Goal: Task Accomplishment & Management: Use online tool/utility

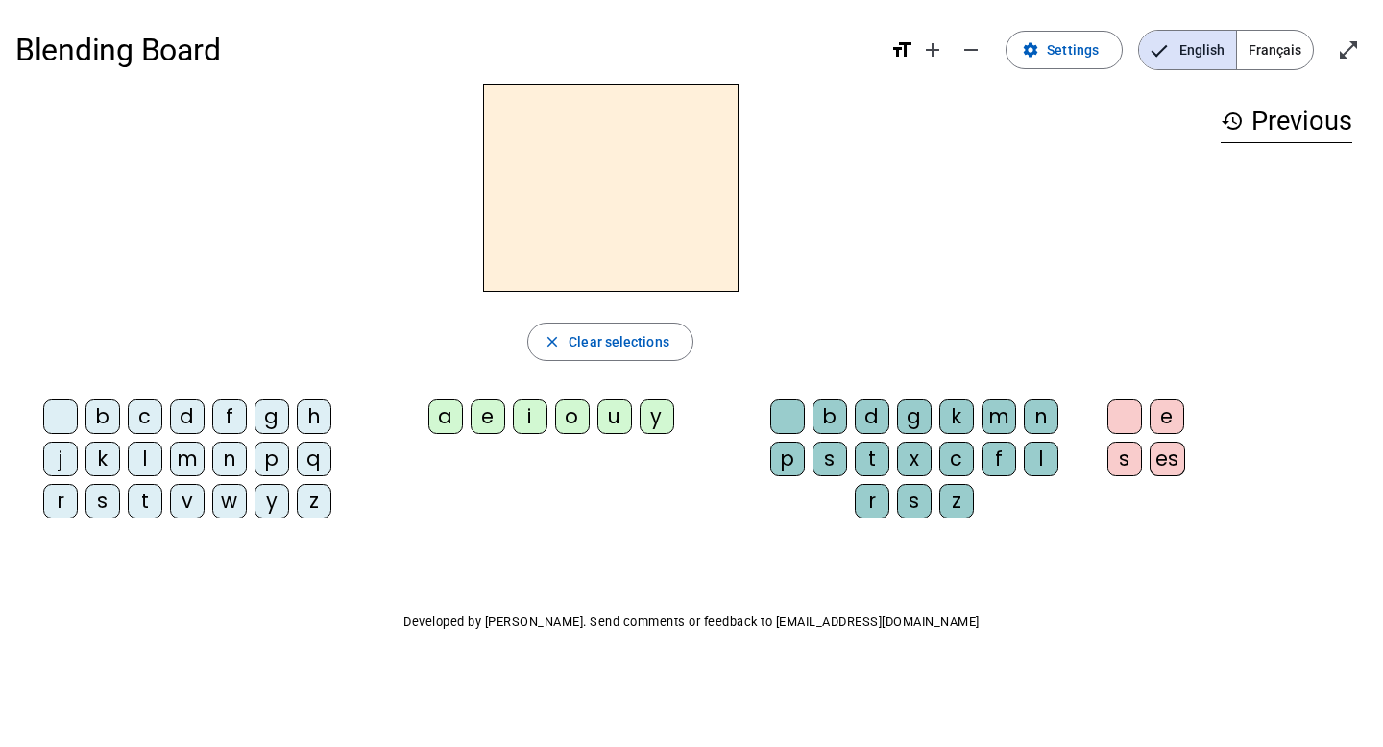
click at [919, 232] on div at bounding box center [610, 188] width 1190 height 207
click at [193, 416] on div "d" at bounding box center [187, 417] width 35 height 35
click at [437, 422] on div "a" at bounding box center [445, 417] width 35 height 35
click at [874, 420] on div "d" at bounding box center [872, 417] width 35 height 35
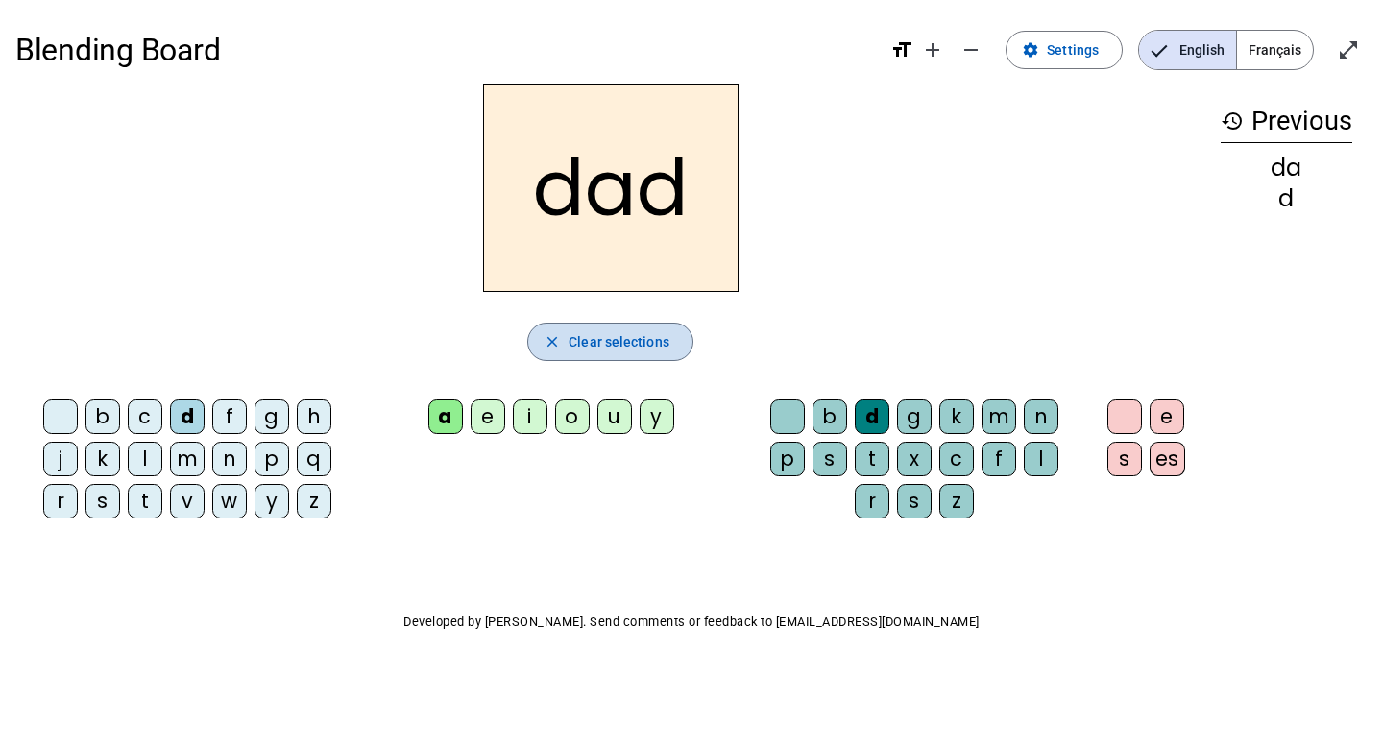
click at [612, 339] on span "Clear selections" at bounding box center [619, 341] width 101 height 23
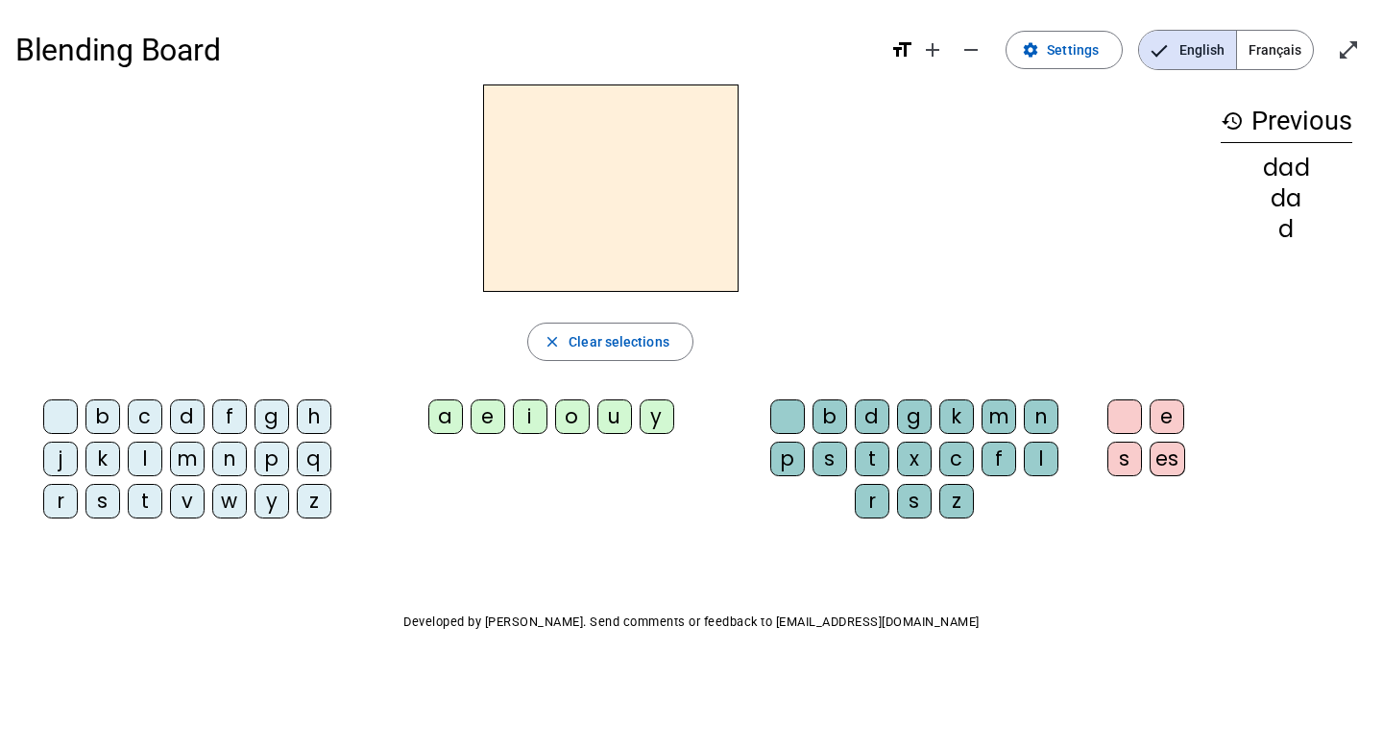
click at [1272, 40] on span "Français" at bounding box center [1275, 50] width 76 height 38
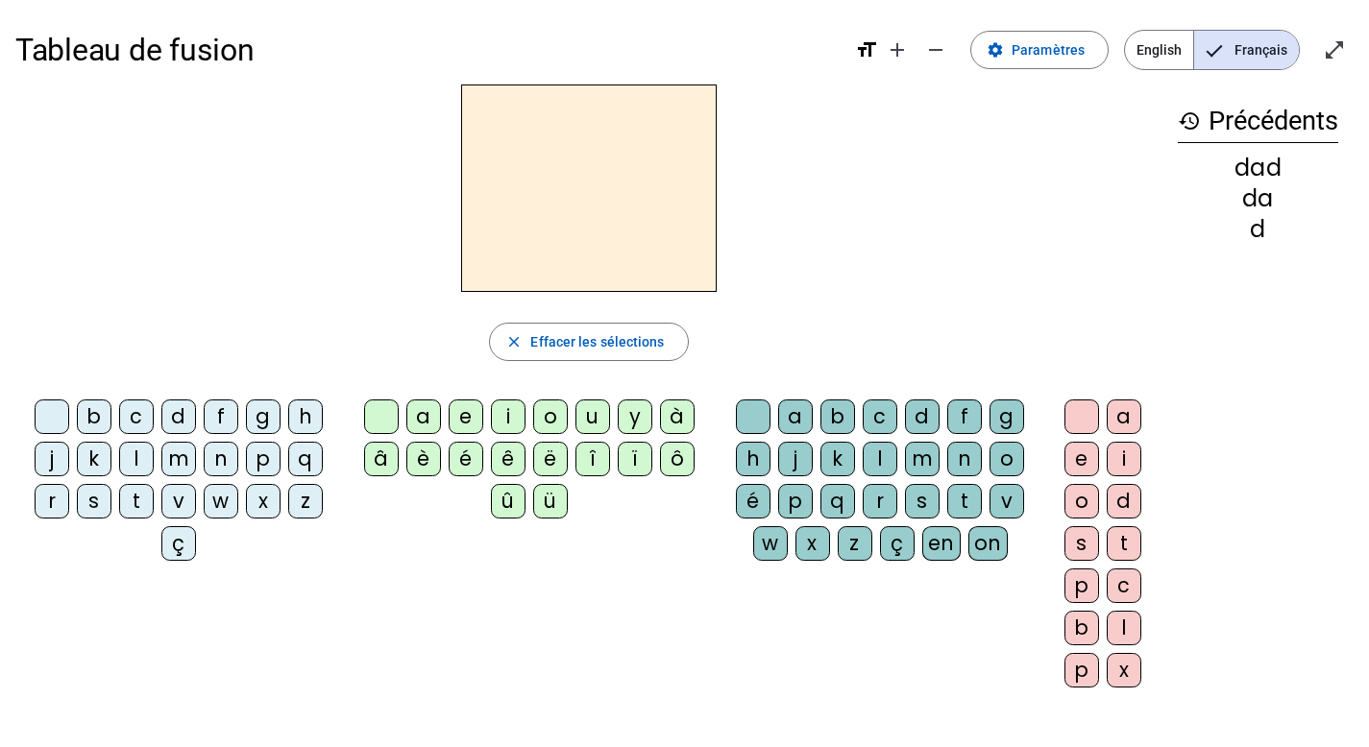
click at [98, 418] on div "b" at bounding box center [94, 417] width 35 height 35
click at [460, 469] on div "é" at bounding box center [466, 459] width 35 height 35
click at [100, 410] on div "b" at bounding box center [94, 417] width 35 height 35
click at [817, 419] on letter-bubble "a" at bounding box center [799, 421] width 42 height 42
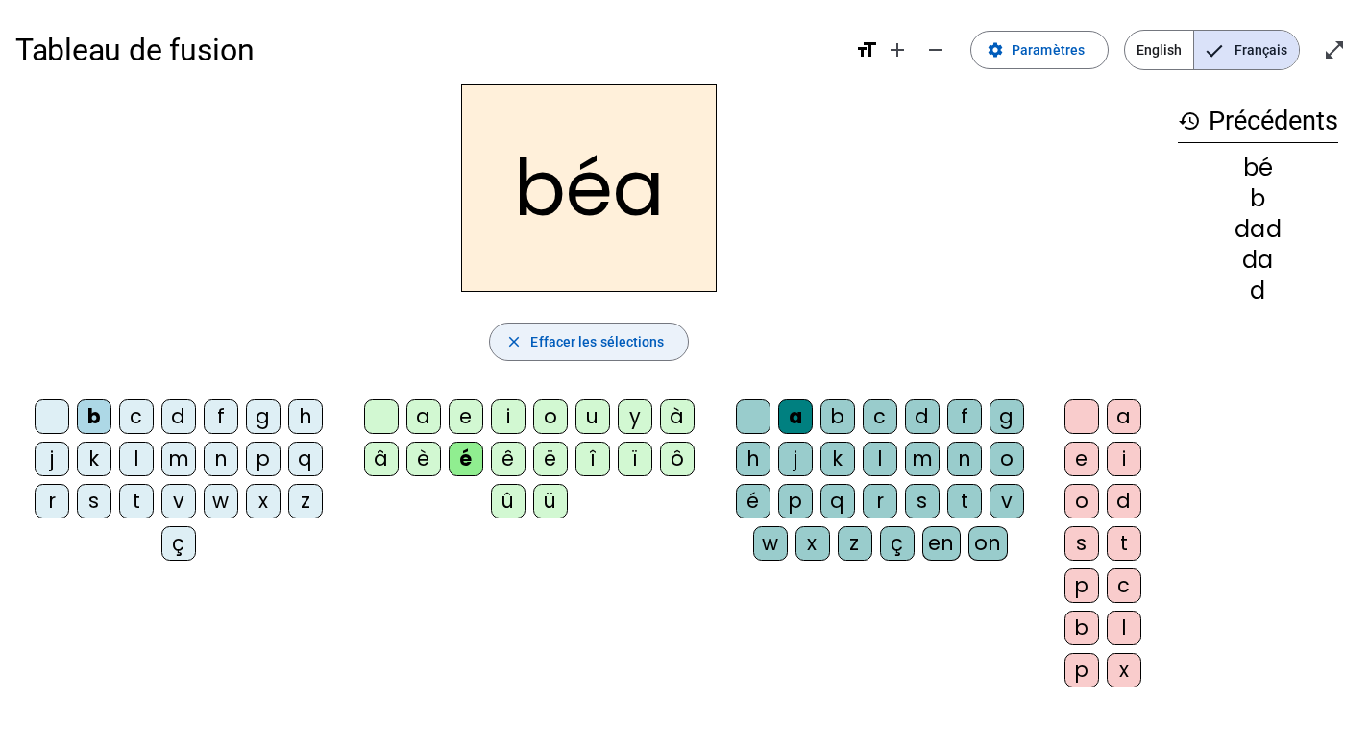
click at [577, 345] on span "Effacer les sélections" at bounding box center [597, 341] width 134 height 23
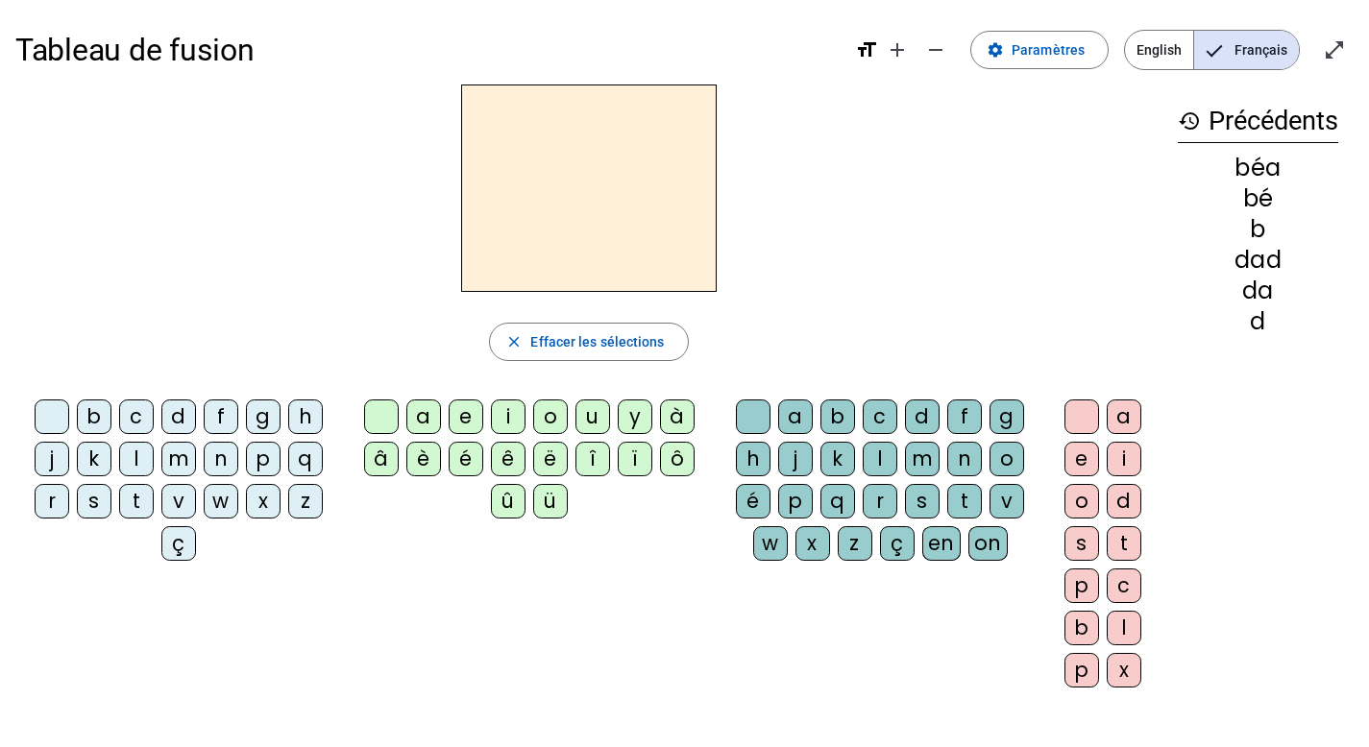
click at [94, 417] on div "b" at bounding box center [94, 417] width 35 height 35
click at [476, 469] on div "é" at bounding box center [466, 459] width 35 height 35
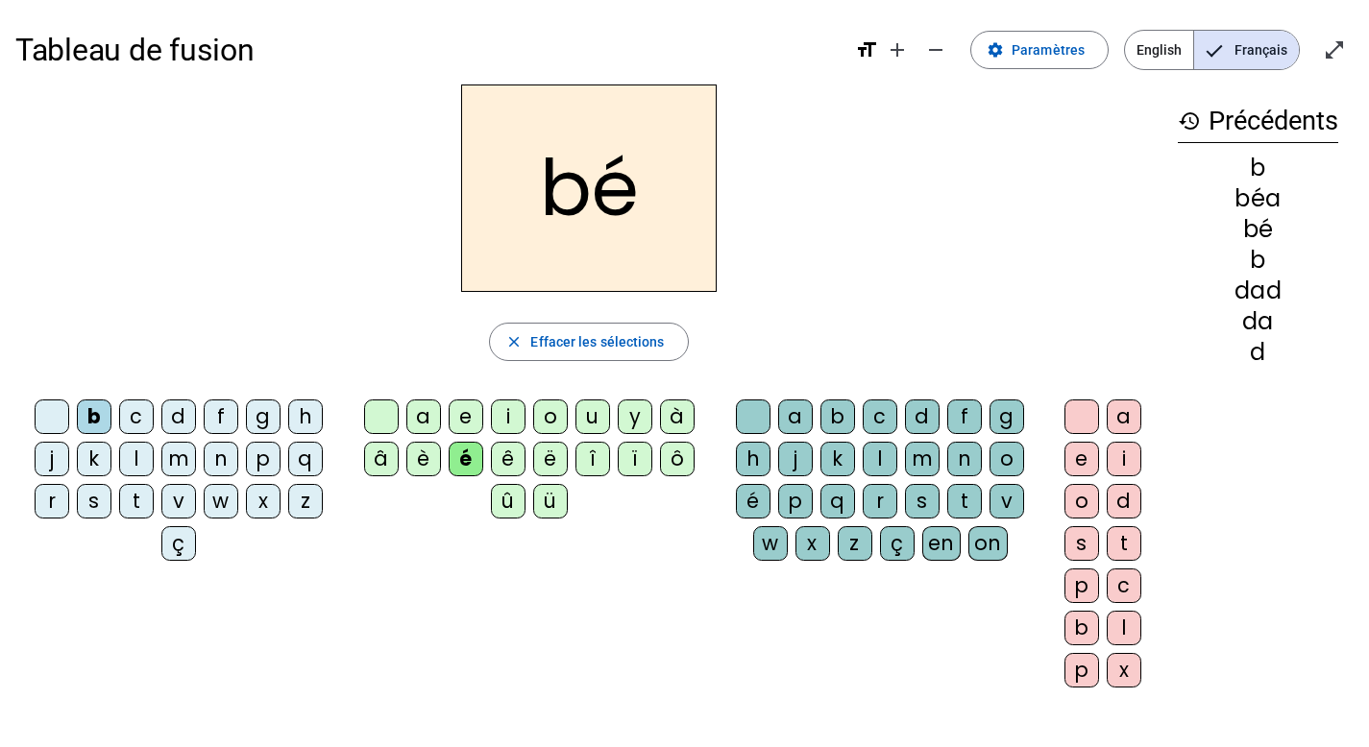
click at [839, 425] on div "b" at bounding box center [837, 417] width 35 height 35
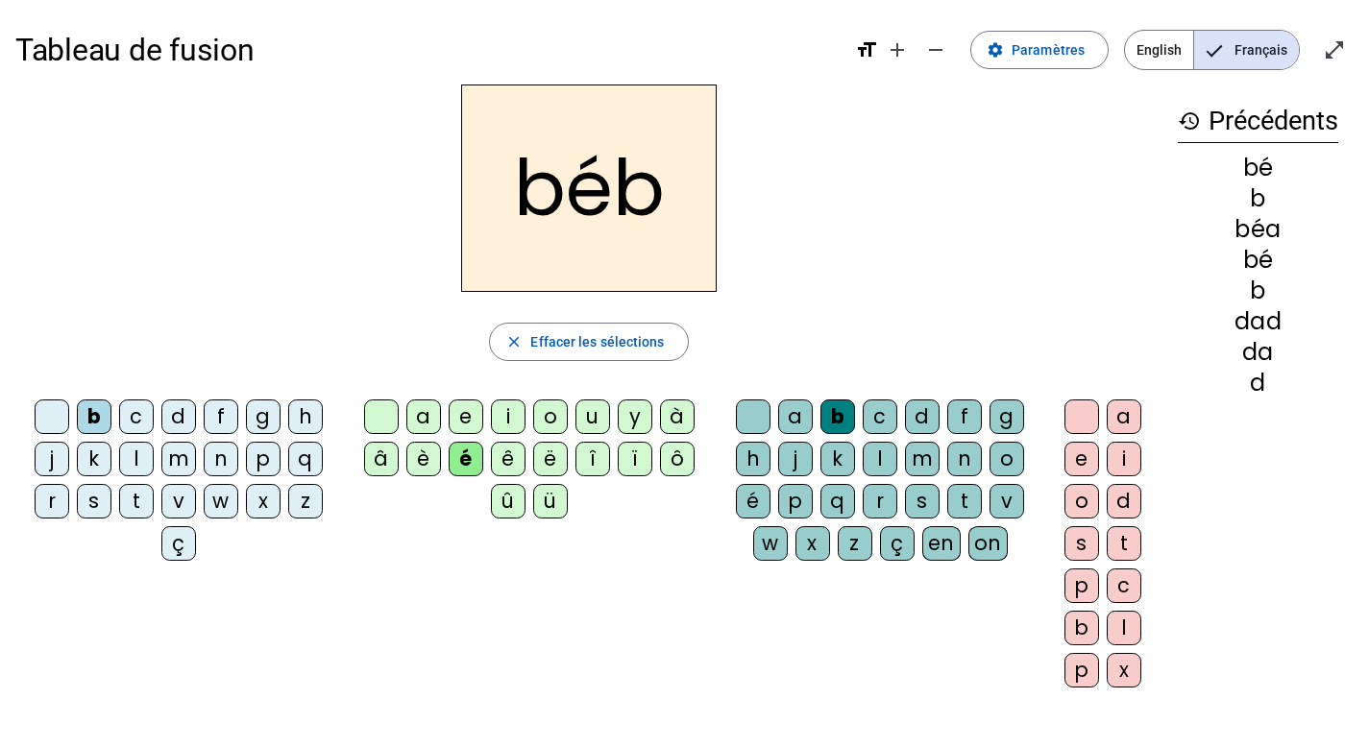
click at [463, 463] on div "é" at bounding box center [466, 459] width 35 height 35
click at [453, 460] on div "é" at bounding box center [466, 459] width 35 height 35
click at [459, 422] on div "e" at bounding box center [466, 417] width 35 height 35
click at [467, 451] on div "é" at bounding box center [466, 459] width 35 height 35
click at [1082, 466] on div "e" at bounding box center [1081, 459] width 35 height 35
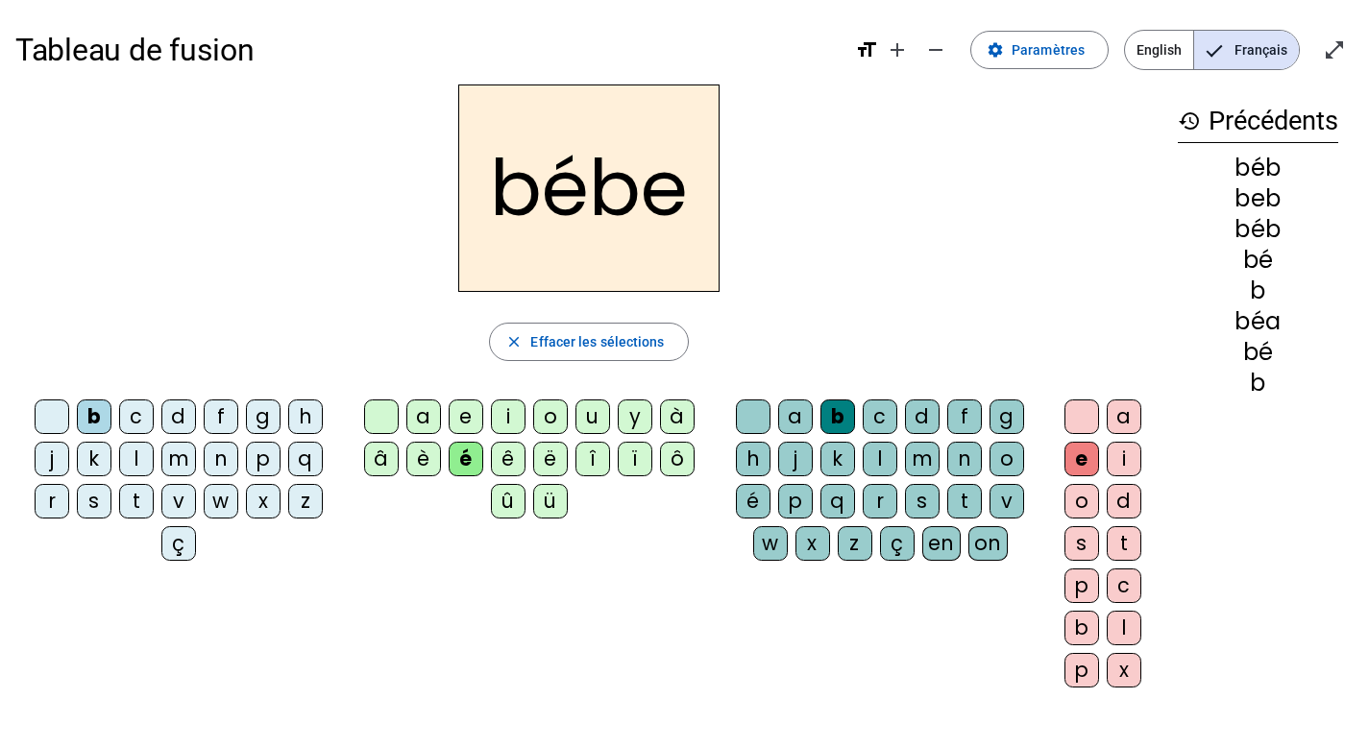
click at [755, 500] on div "é" at bounding box center [753, 501] width 35 height 35
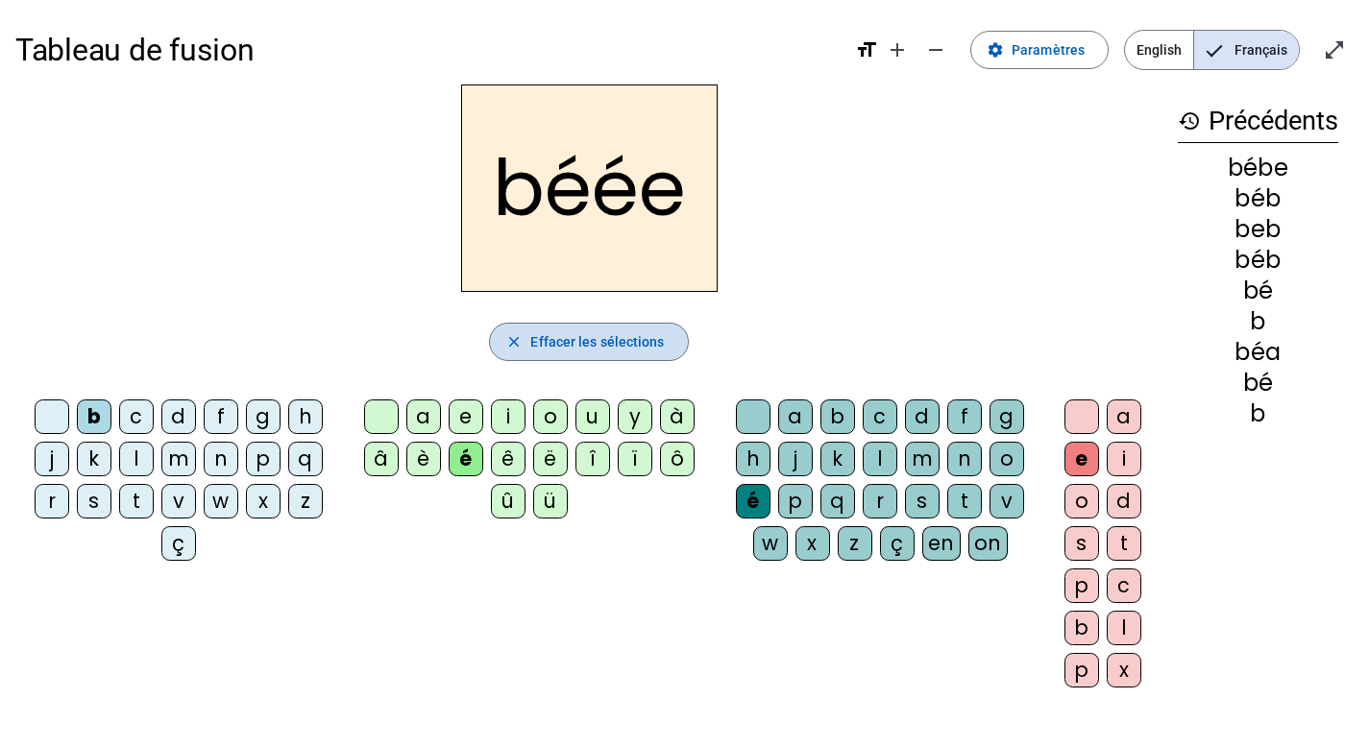
click at [571, 341] on span "Effacer les sélections" at bounding box center [597, 341] width 134 height 23
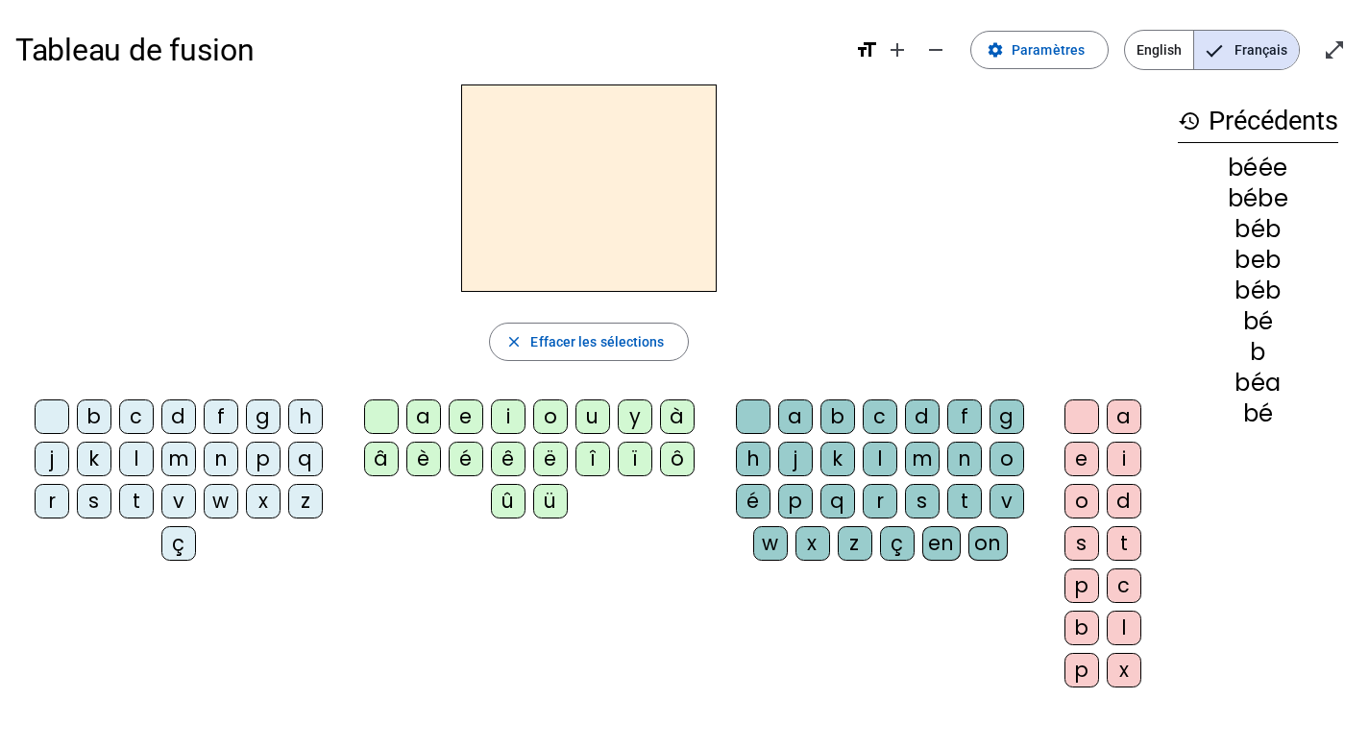
click at [92, 421] on div "b" at bounding box center [94, 417] width 35 height 35
click at [461, 466] on div "é" at bounding box center [466, 459] width 35 height 35
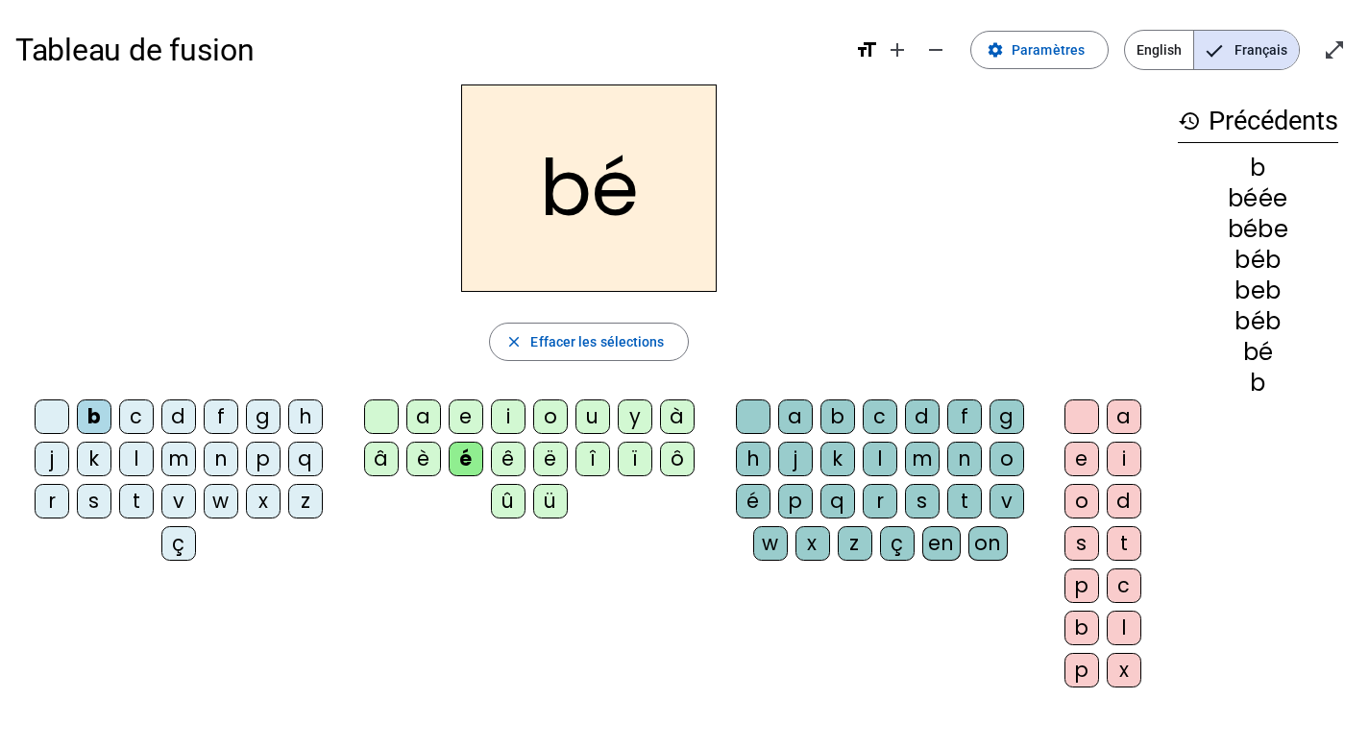
click at [825, 415] on div "b" at bounding box center [837, 417] width 35 height 35
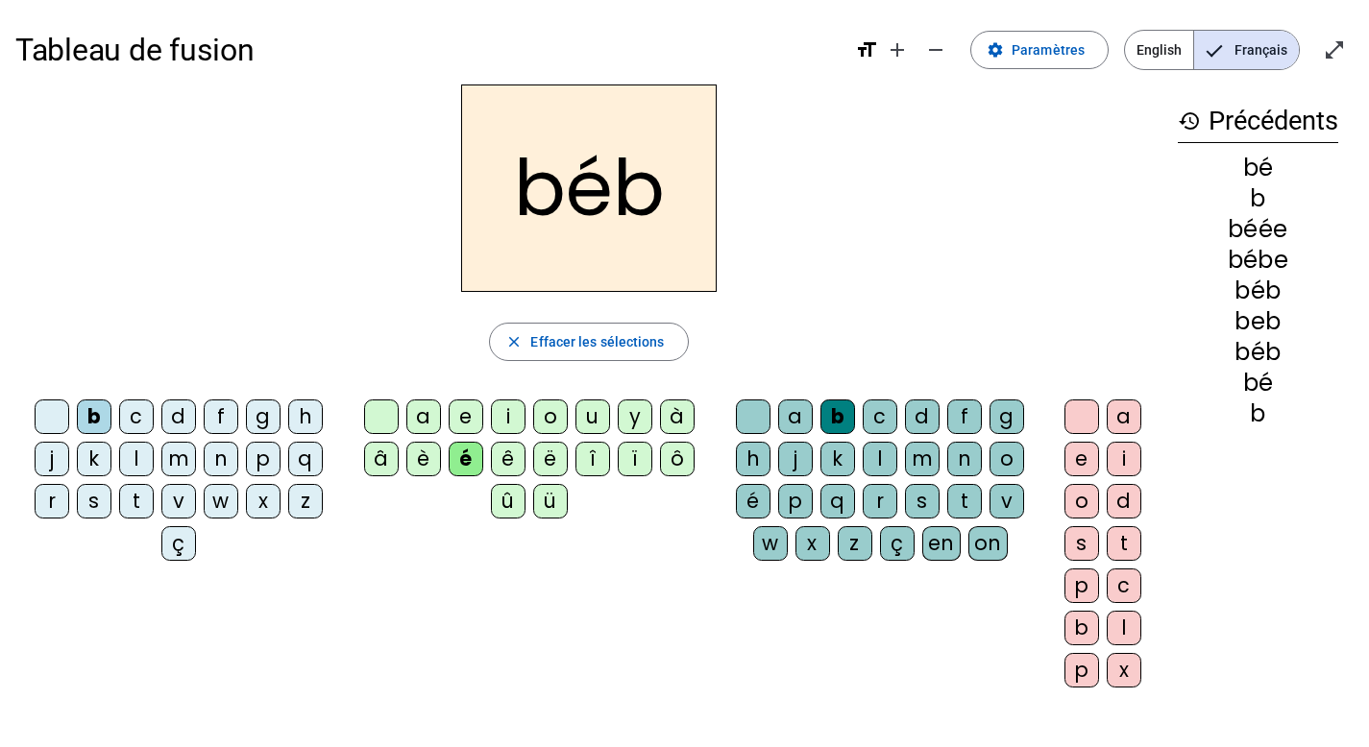
click at [744, 501] on div "é" at bounding box center [753, 501] width 35 height 35
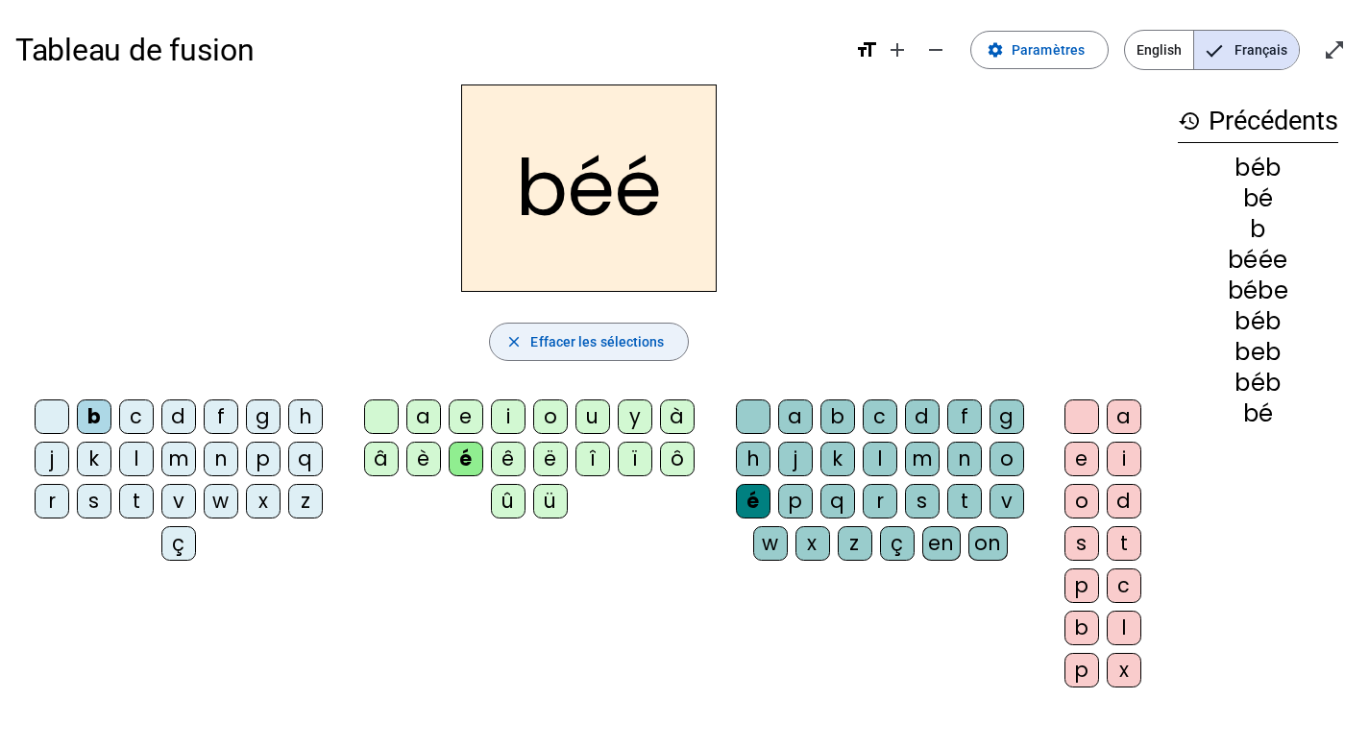
click at [609, 339] on span "Effacer les sélections" at bounding box center [597, 341] width 134 height 23
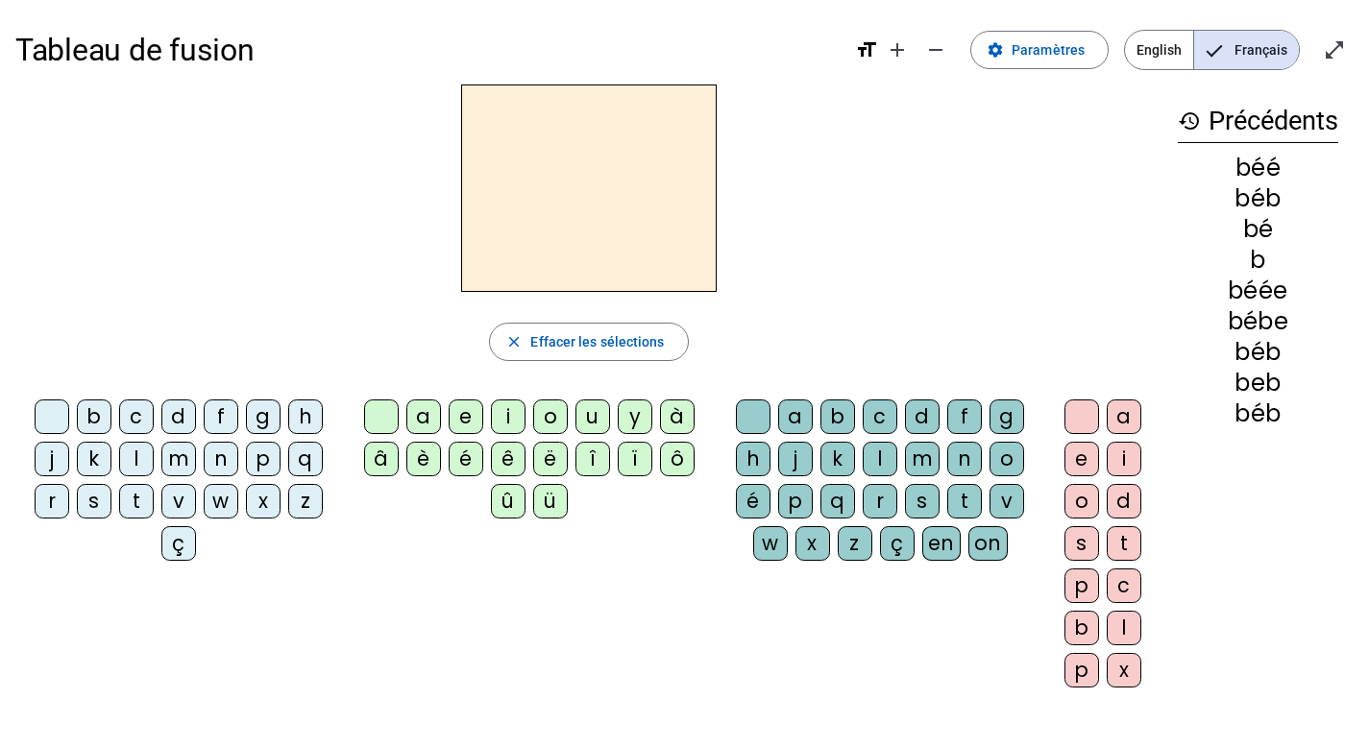
click at [462, 458] on div "é" at bounding box center [466, 459] width 35 height 35
click at [964, 503] on div "t" at bounding box center [964, 501] width 35 height 35
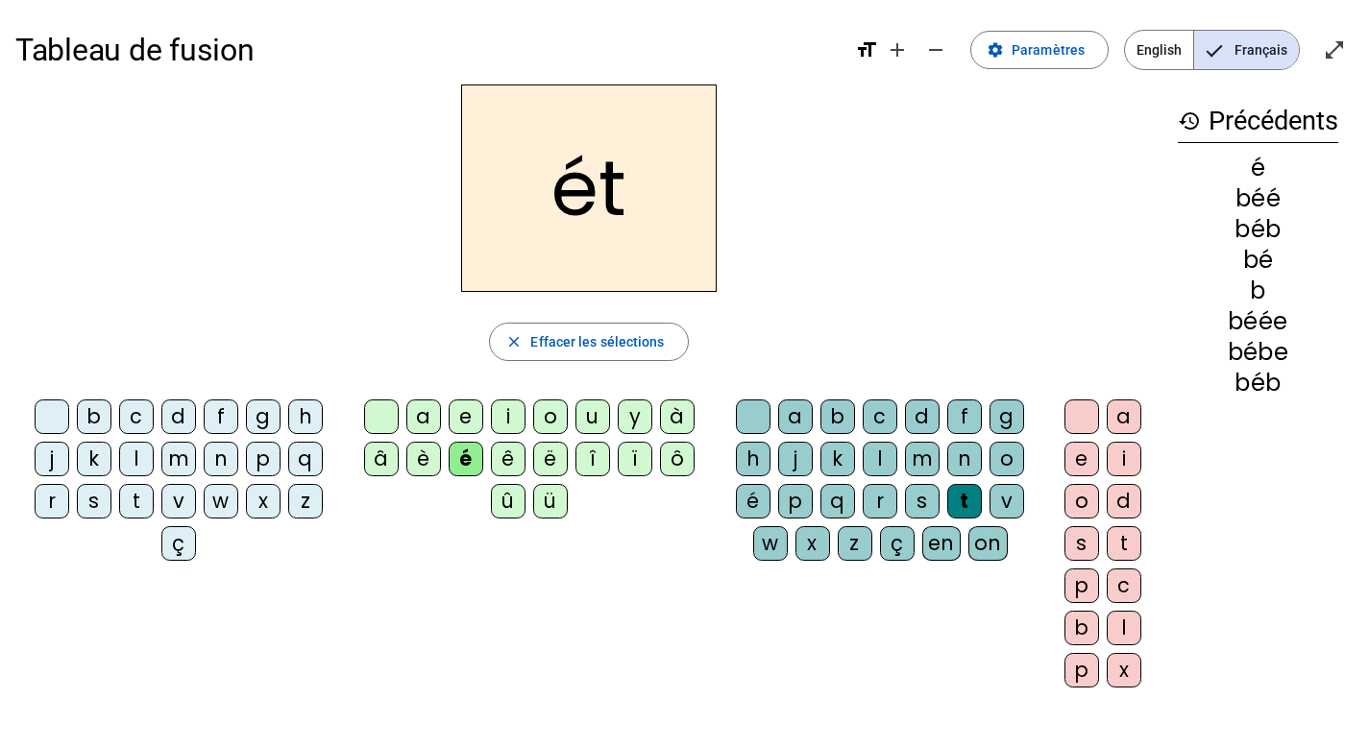
click at [750, 503] on div "é" at bounding box center [753, 501] width 35 height 35
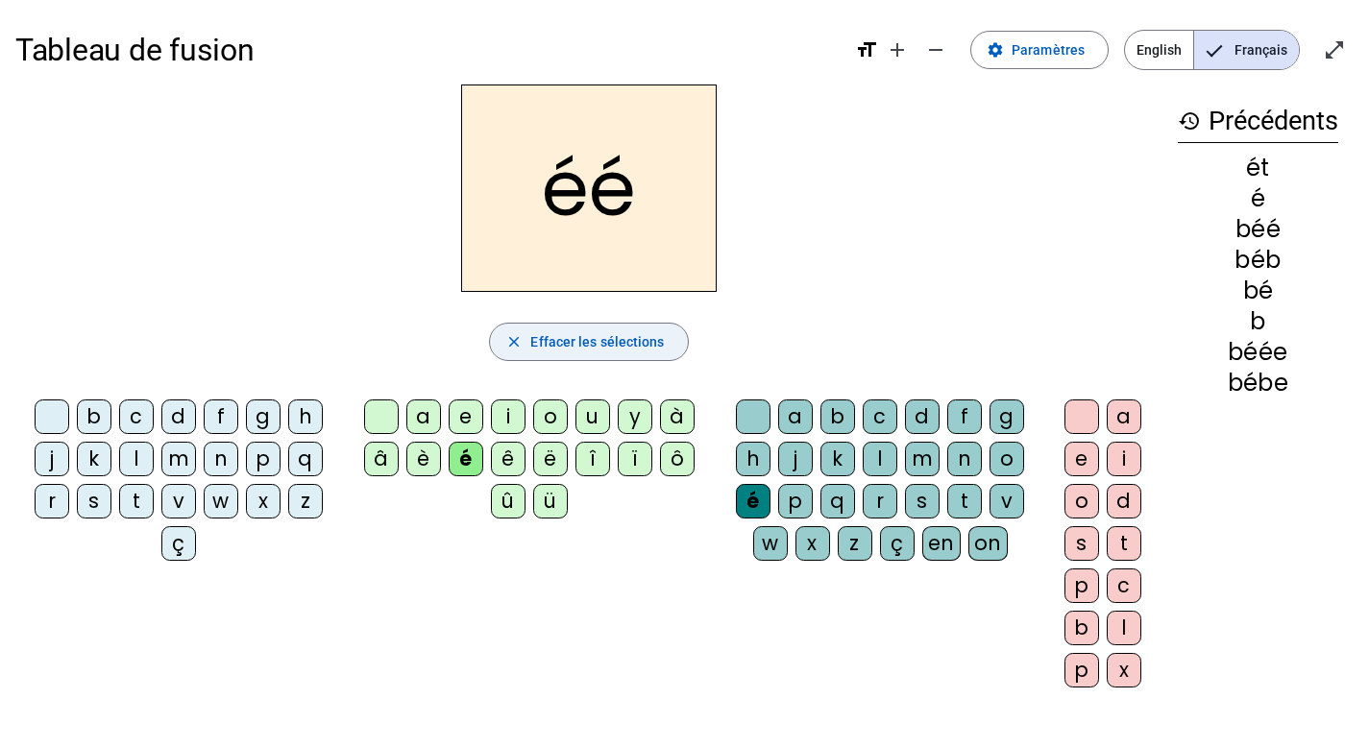
click at [594, 342] on span "Effacer les sélections" at bounding box center [597, 341] width 134 height 23
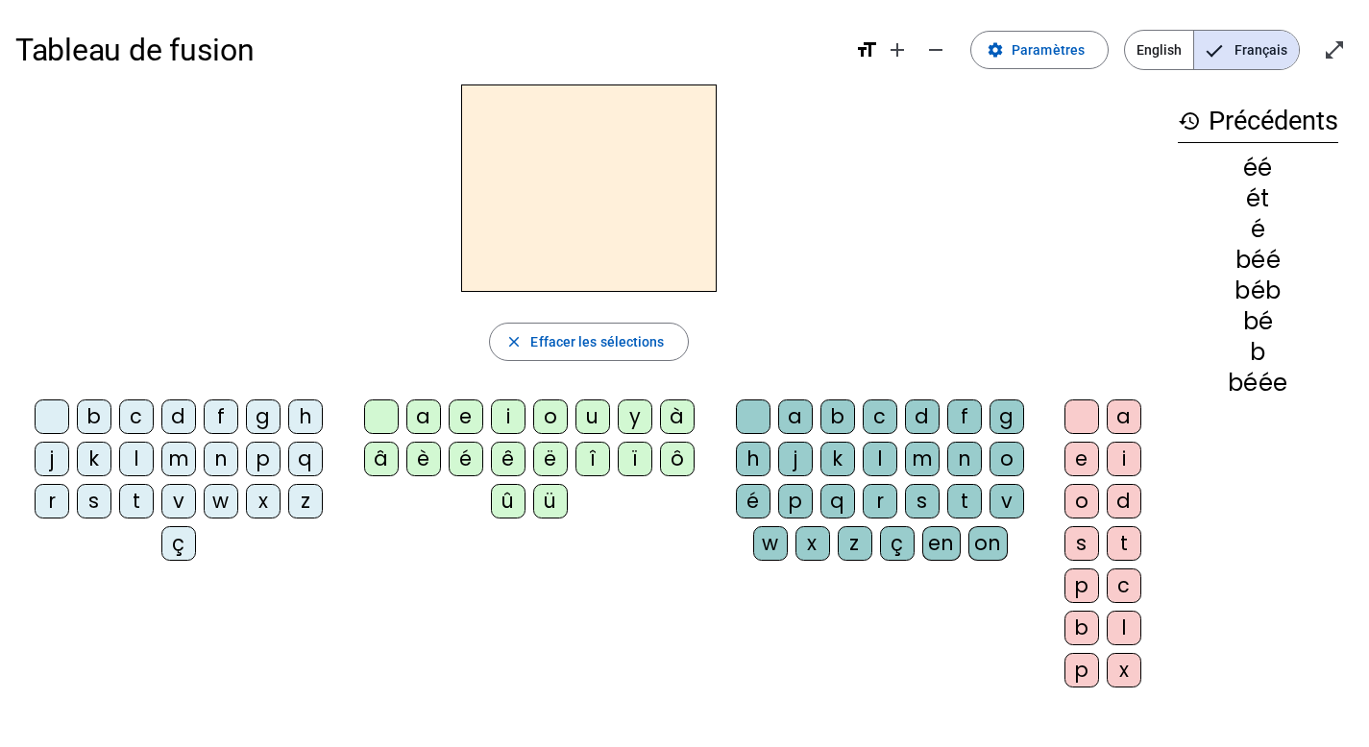
click at [102, 410] on div "b" at bounding box center [94, 417] width 35 height 35
click at [548, 416] on div "o" at bounding box center [550, 417] width 35 height 35
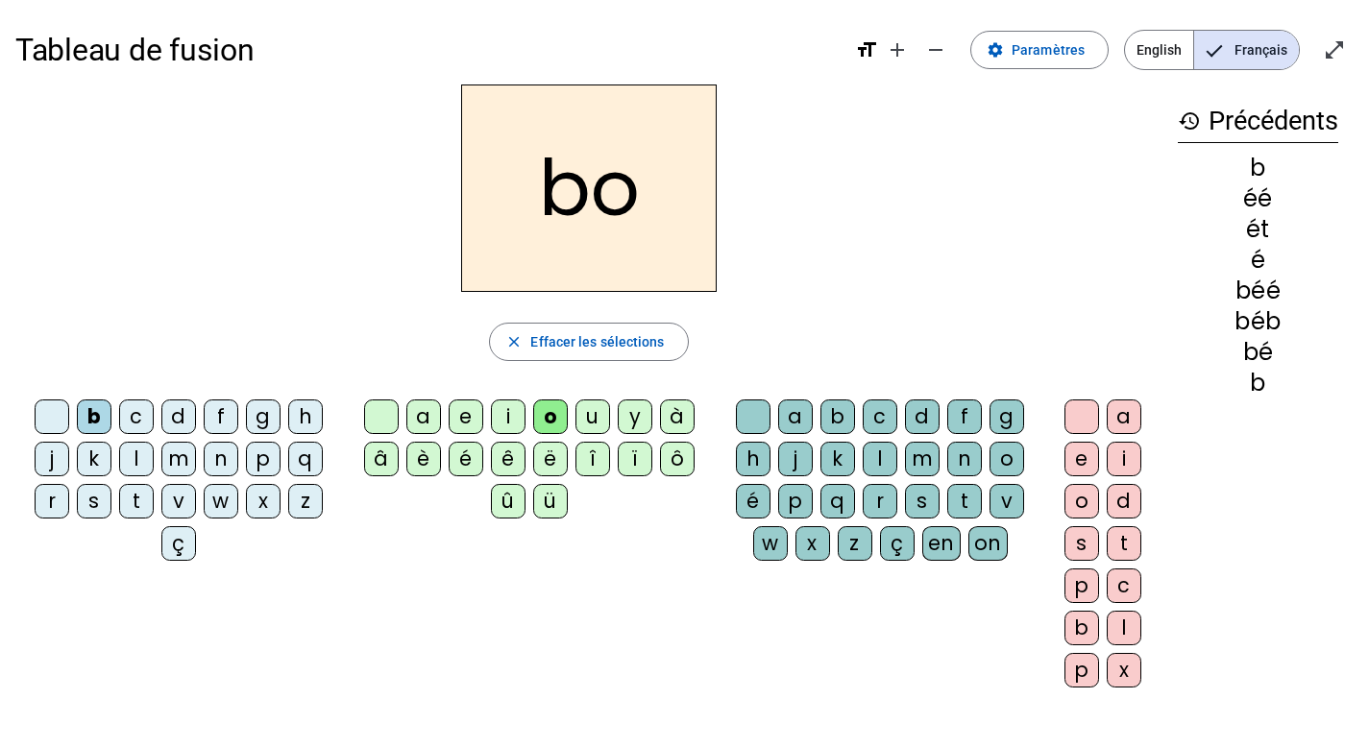
click at [884, 467] on div "l" at bounding box center [880, 459] width 35 height 35
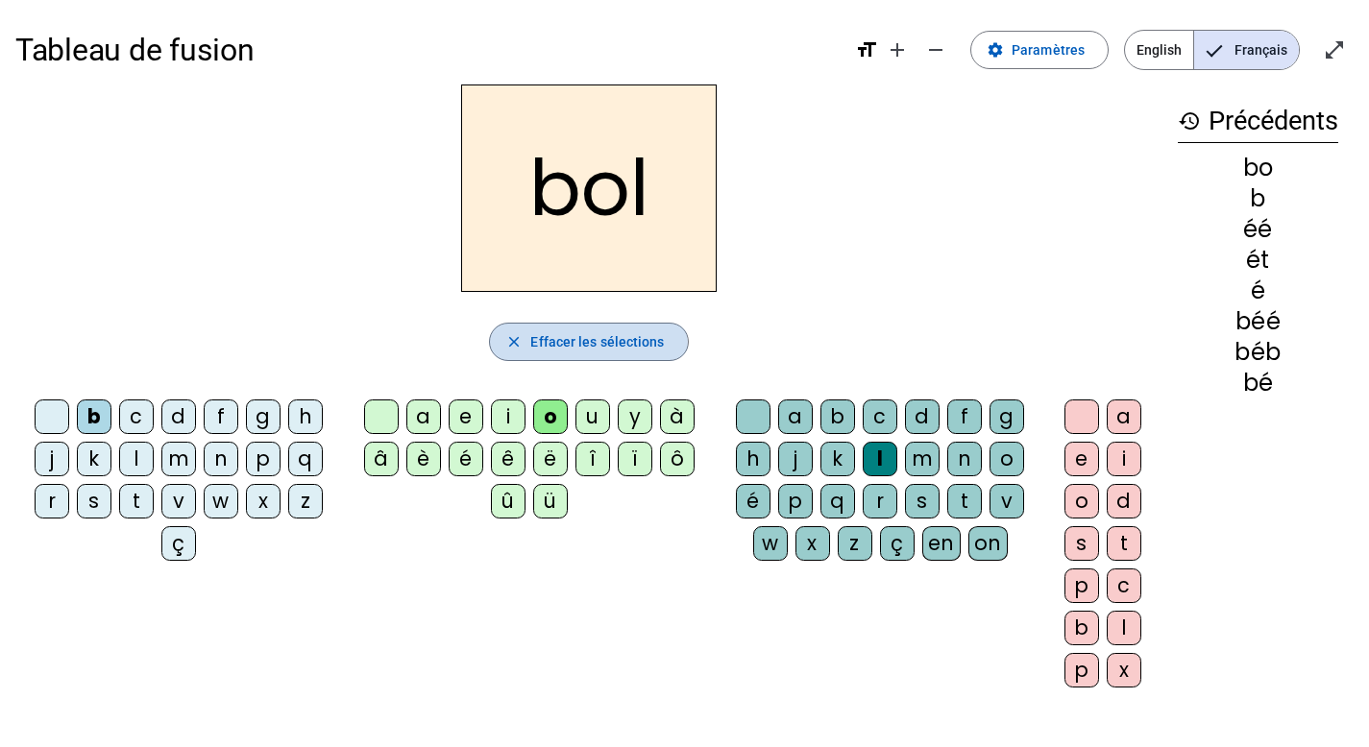
click at [554, 346] on span "Effacer les sélections" at bounding box center [597, 341] width 134 height 23
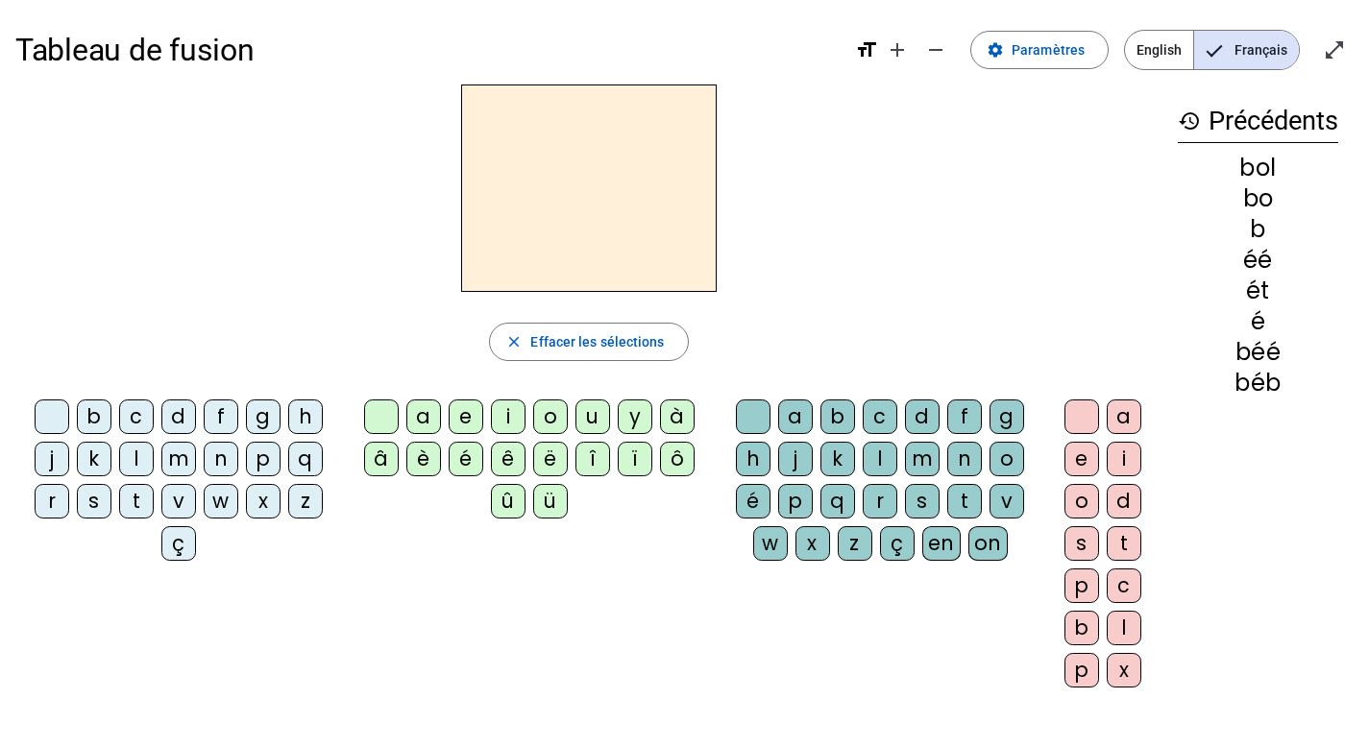
click at [175, 499] on div "v" at bounding box center [178, 501] width 35 height 35
click at [463, 420] on div "e" at bounding box center [466, 417] width 35 height 35
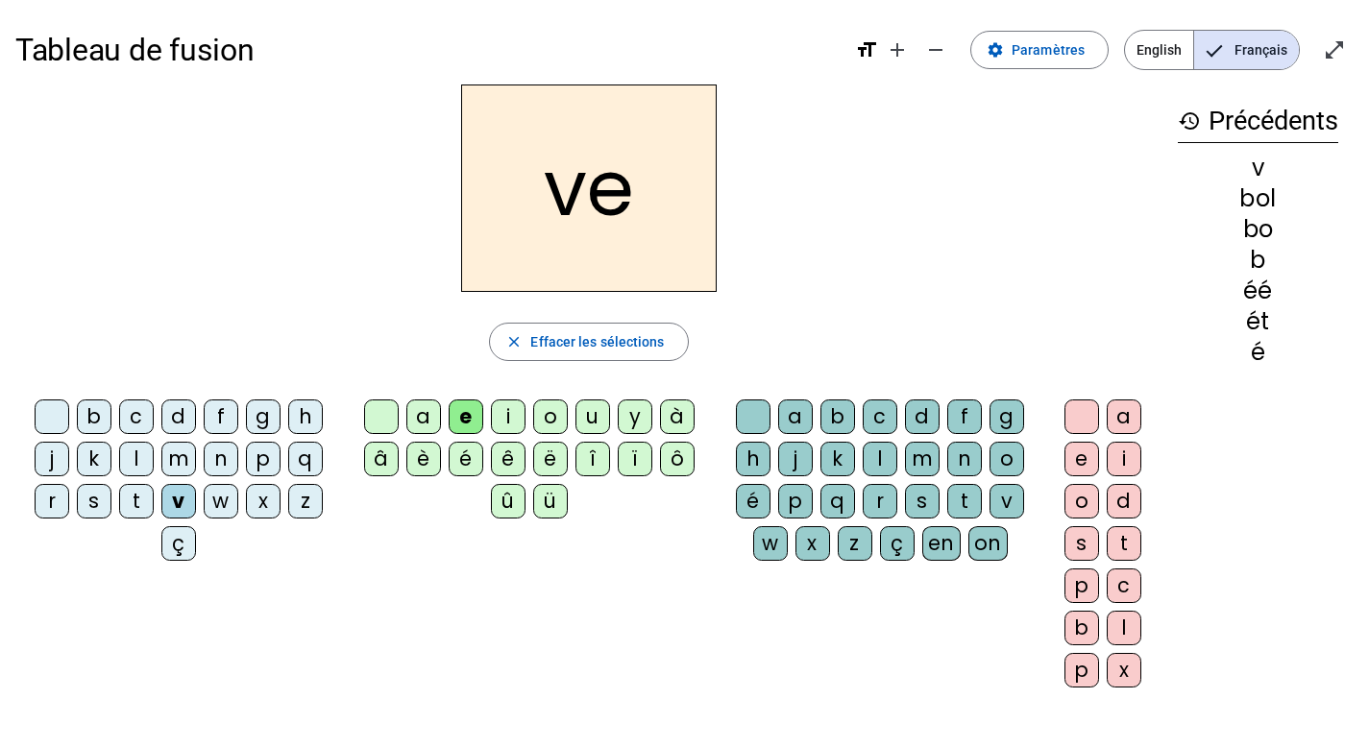
click at [420, 419] on div "a" at bounding box center [423, 417] width 35 height 35
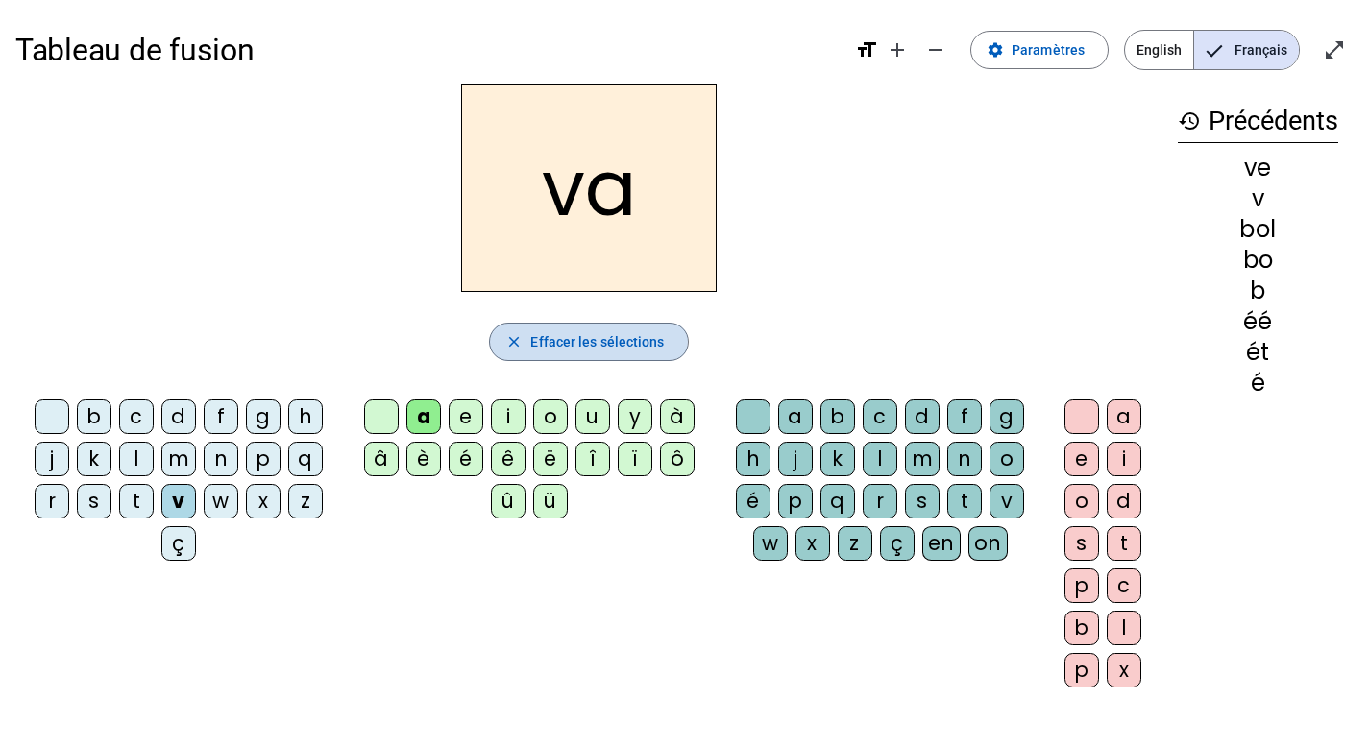
click at [572, 339] on span "Effacer les sélections" at bounding box center [597, 341] width 134 height 23
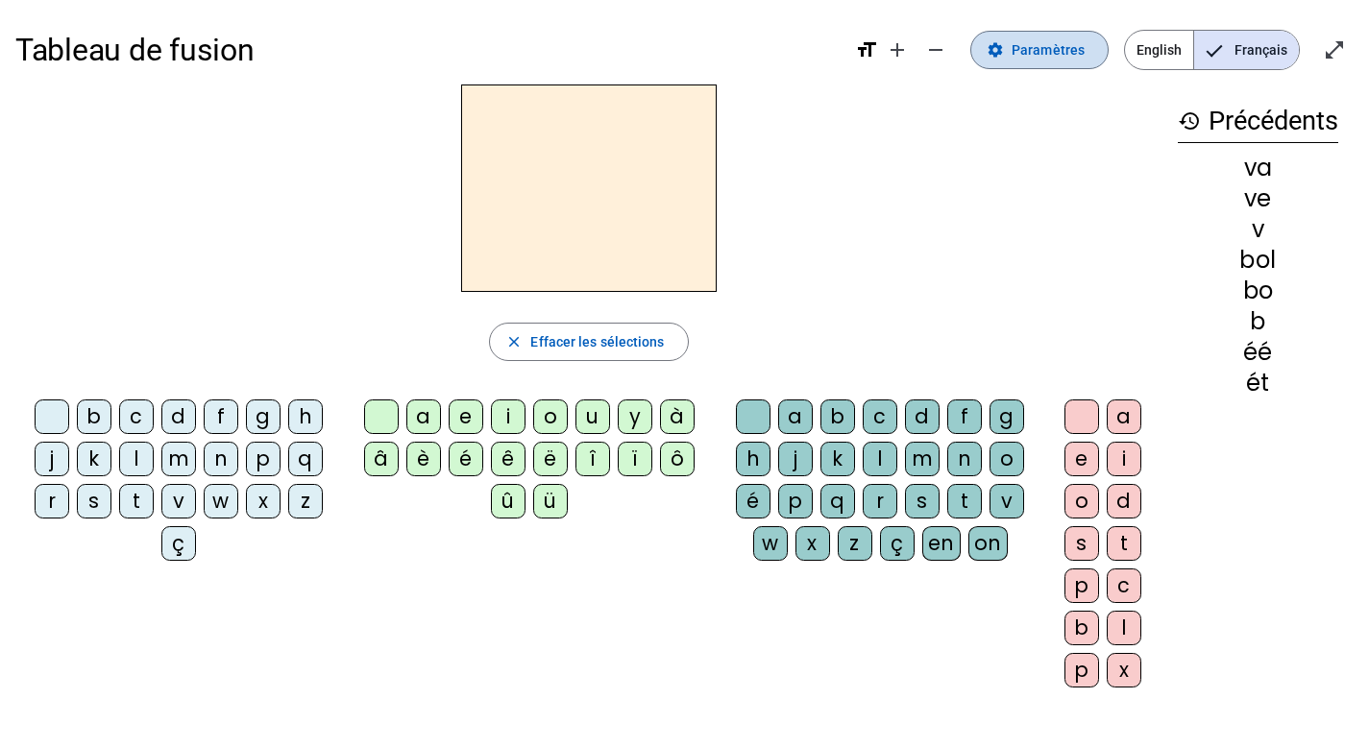
click at [1070, 57] on span "Paramètres" at bounding box center [1048, 49] width 73 height 23
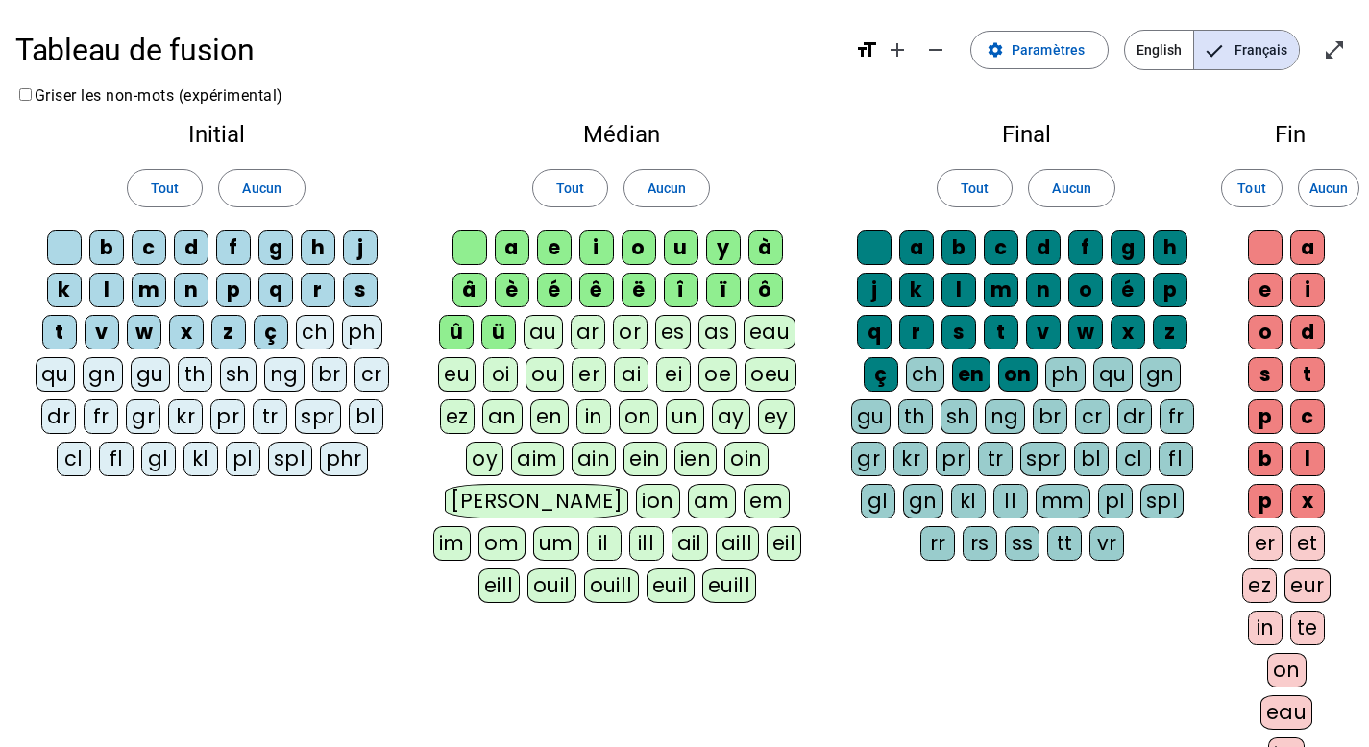
click at [754, 344] on div "eau" at bounding box center [770, 332] width 53 height 35
click at [719, 342] on div "as" at bounding box center [716, 332] width 37 height 35
click at [681, 342] on div "es" at bounding box center [673, 332] width 36 height 35
click at [624, 338] on div "or" at bounding box center [629, 332] width 35 height 35
click at [581, 330] on div "ar" at bounding box center [587, 332] width 35 height 35
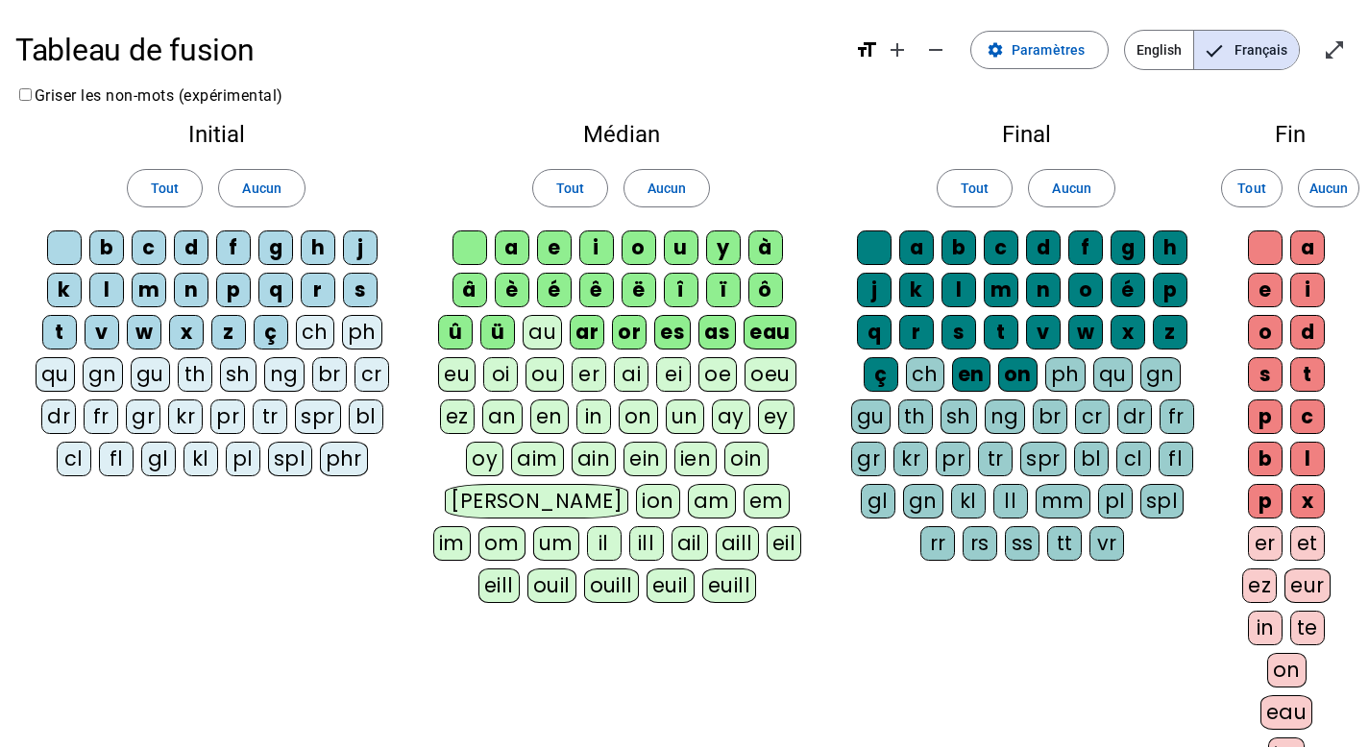
click at [527, 331] on div "au" at bounding box center [542, 332] width 39 height 35
click at [507, 334] on div "ü" at bounding box center [497, 332] width 35 height 35
click at [644, 300] on div "ë" at bounding box center [639, 290] width 35 height 35
click at [639, 372] on div "ai" at bounding box center [631, 374] width 35 height 35
click at [585, 375] on div "er" at bounding box center [589, 374] width 35 height 35
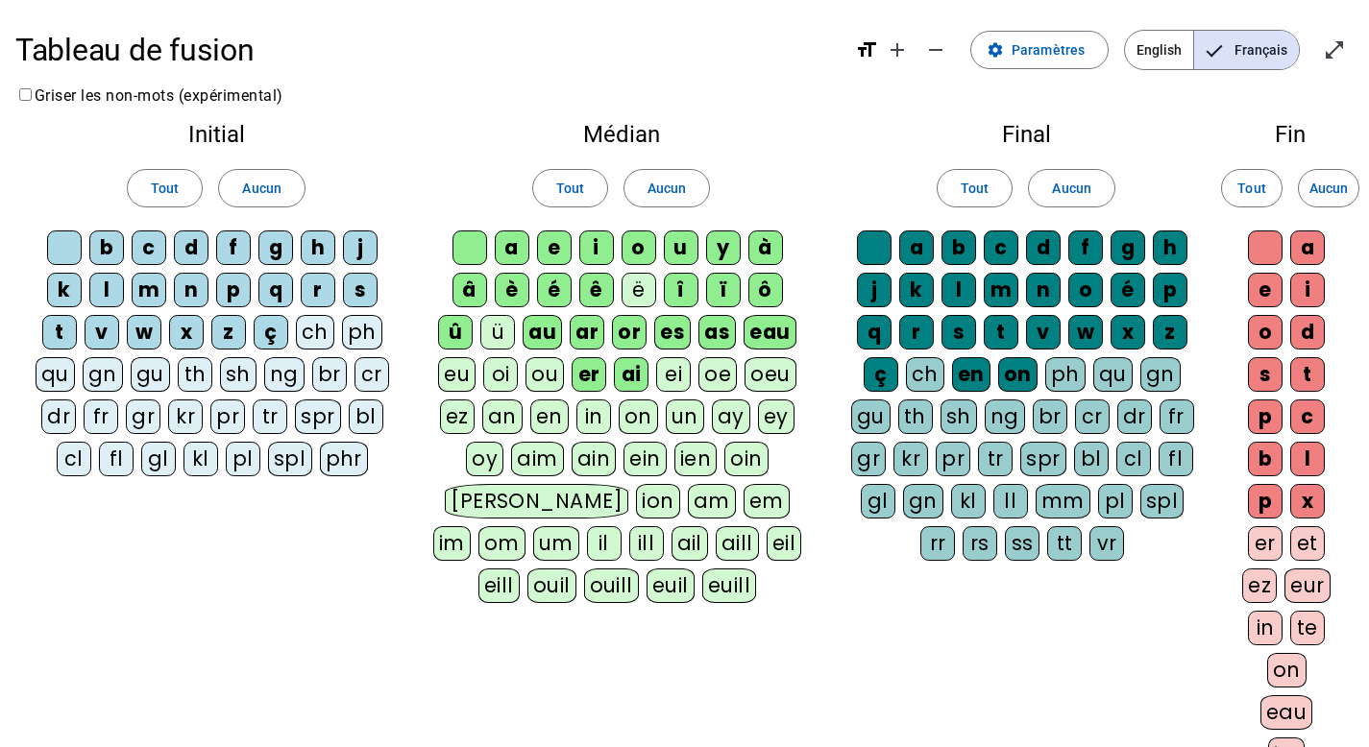
click at [536, 369] on div "ou" at bounding box center [544, 374] width 38 height 35
click at [458, 379] on div "eu" at bounding box center [456, 374] width 37 height 35
click at [504, 422] on div "an" at bounding box center [502, 417] width 40 height 35
click at [542, 422] on div "en" at bounding box center [549, 417] width 38 height 35
click at [587, 420] on div "in" at bounding box center [593, 417] width 35 height 35
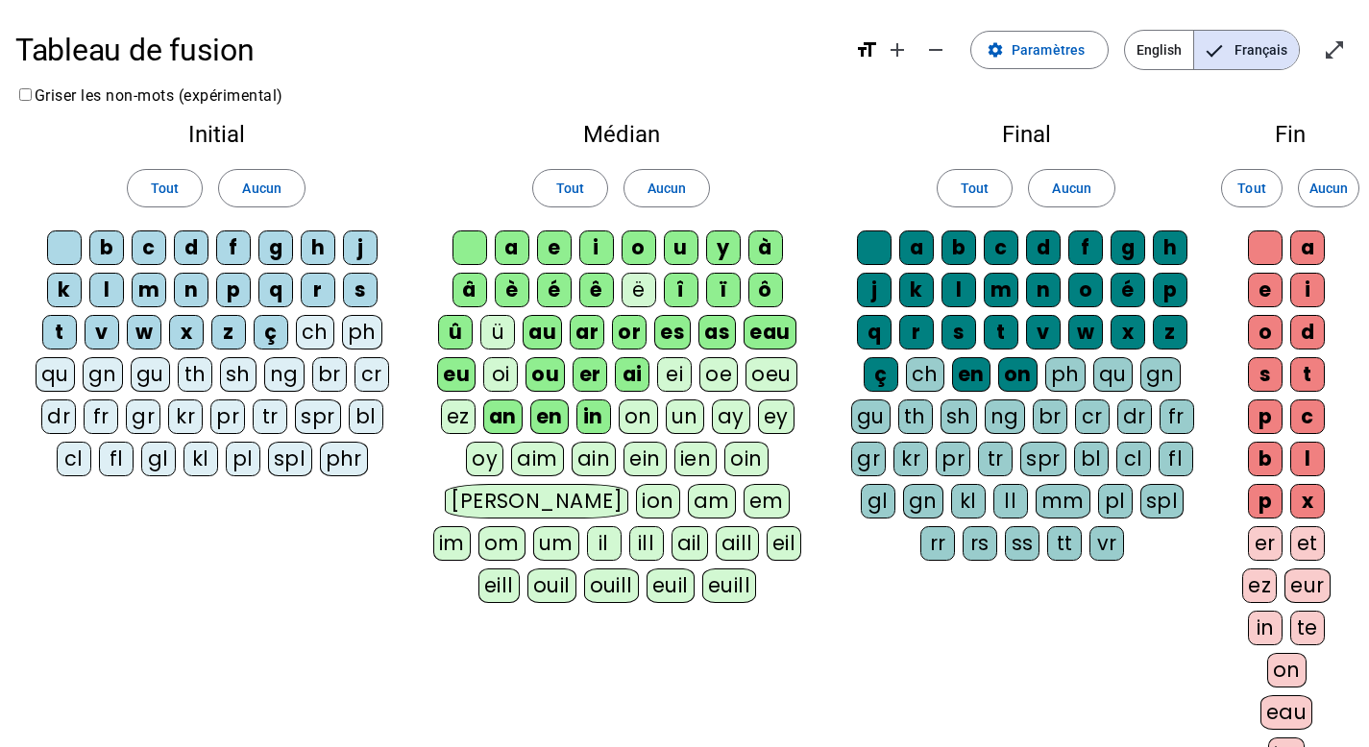
click at [646, 415] on div "on" at bounding box center [638, 417] width 39 height 35
click at [691, 421] on div "un" at bounding box center [685, 417] width 38 height 35
click at [317, 328] on div "ch" at bounding box center [315, 332] width 38 height 35
click at [363, 337] on div "ph" at bounding box center [362, 332] width 40 height 35
click at [906, 390] on div "ch" at bounding box center [925, 374] width 38 height 35
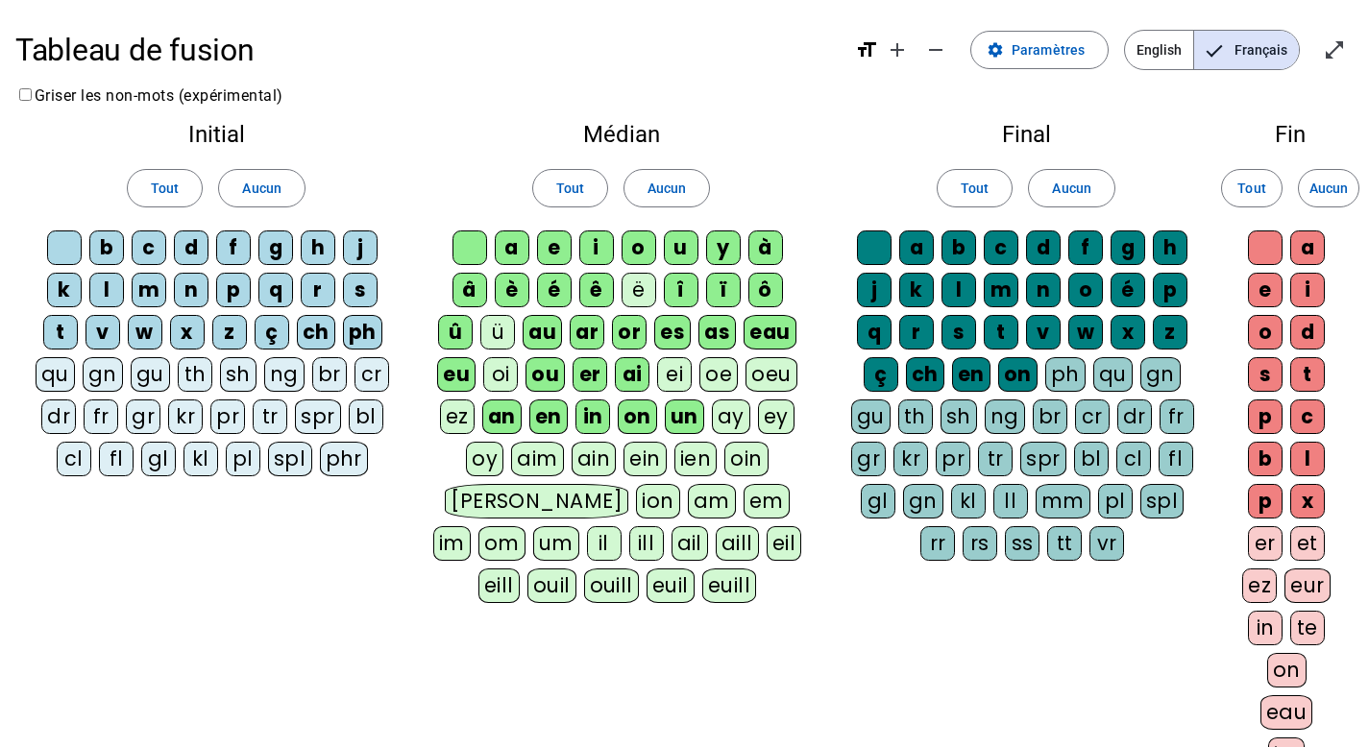
click at [1254, 551] on div "er" at bounding box center [1265, 543] width 35 height 35
click at [1303, 551] on div "et" at bounding box center [1307, 543] width 35 height 35
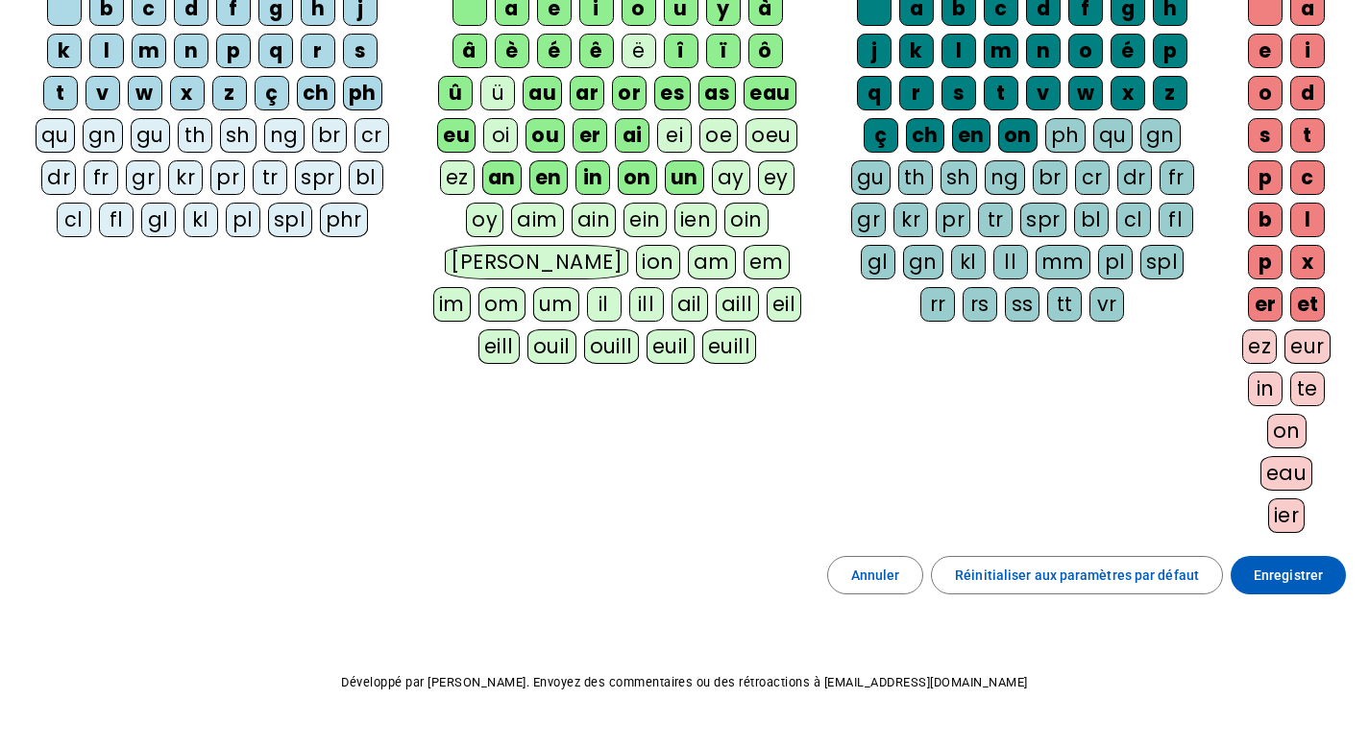
scroll to position [287, 0]
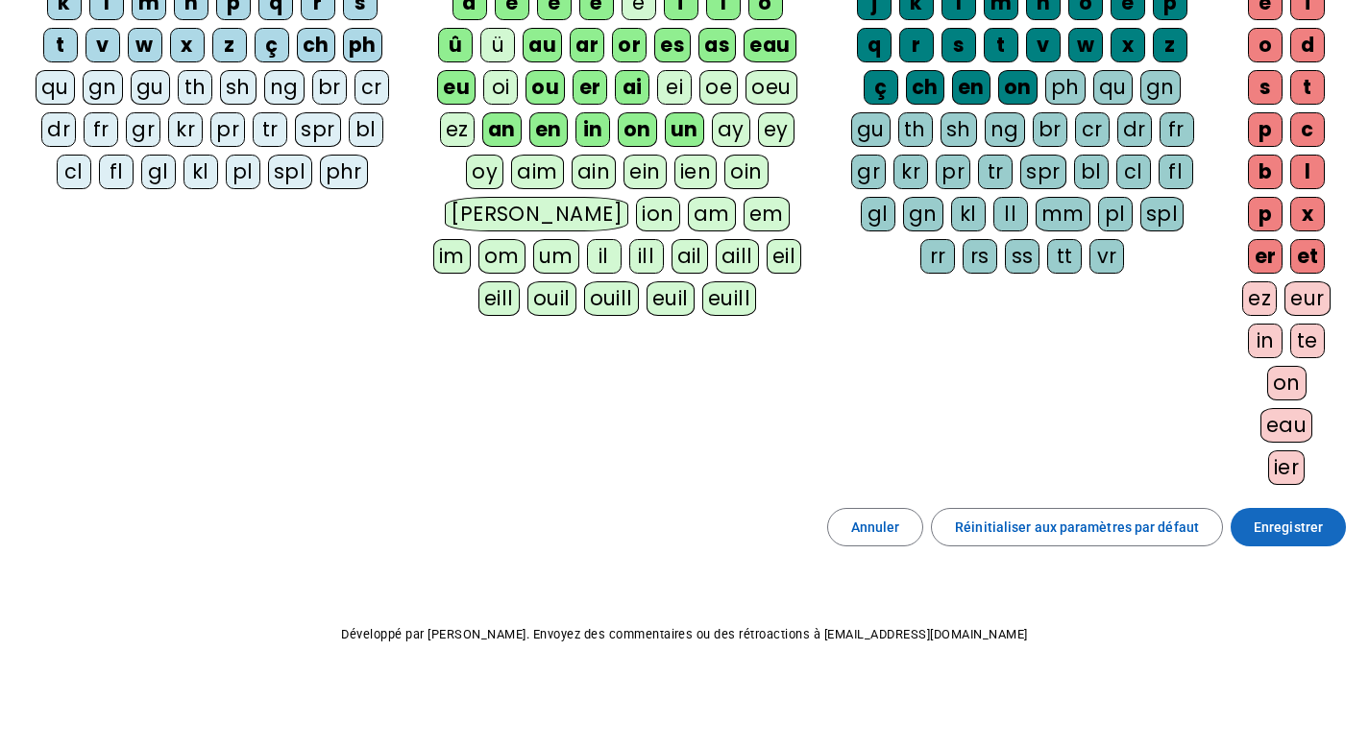
click at [1256, 531] on span "Enregistrer" at bounding box center [1288, 527] width 69 height 23
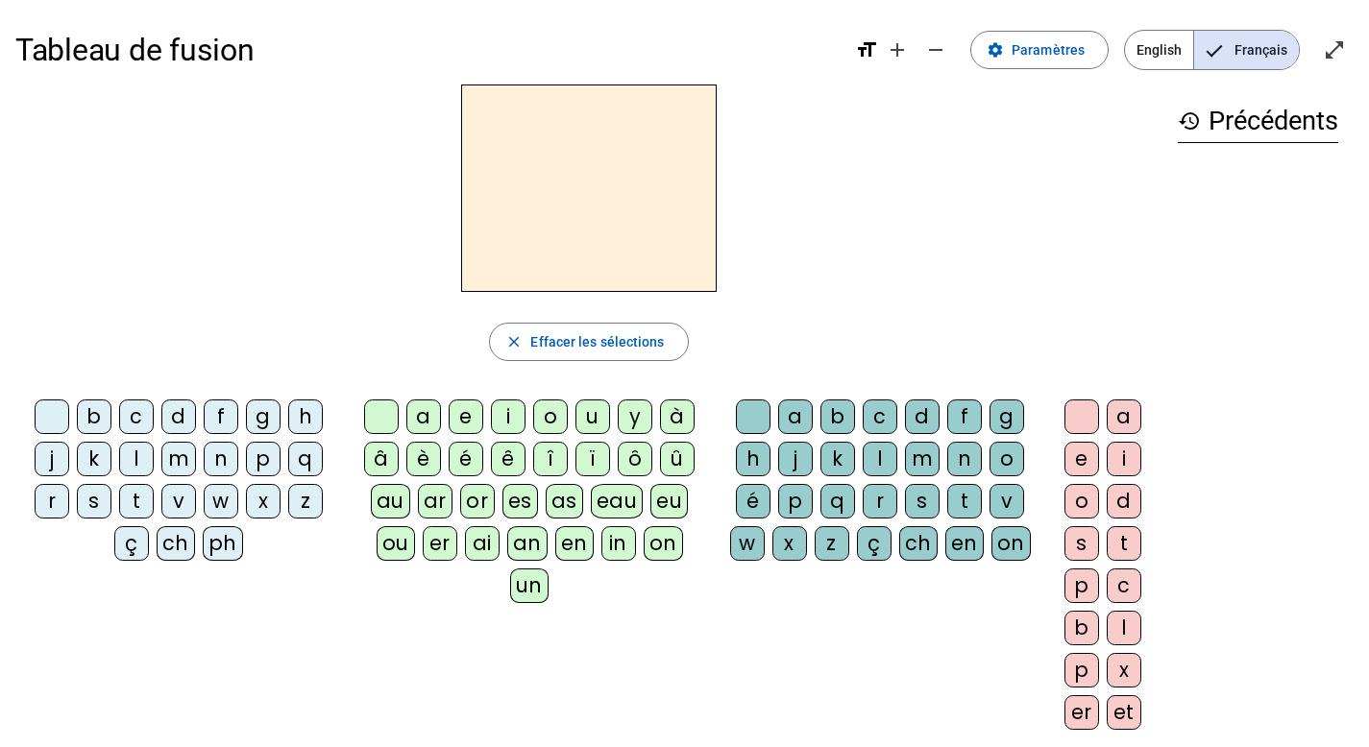
click at [185, 503] on div "v" at bounding box center [178, 501] width 35 height 35
click at [598, 518] on letter-bubble "eau" at bounding box center [621, 505] width 61 height 42
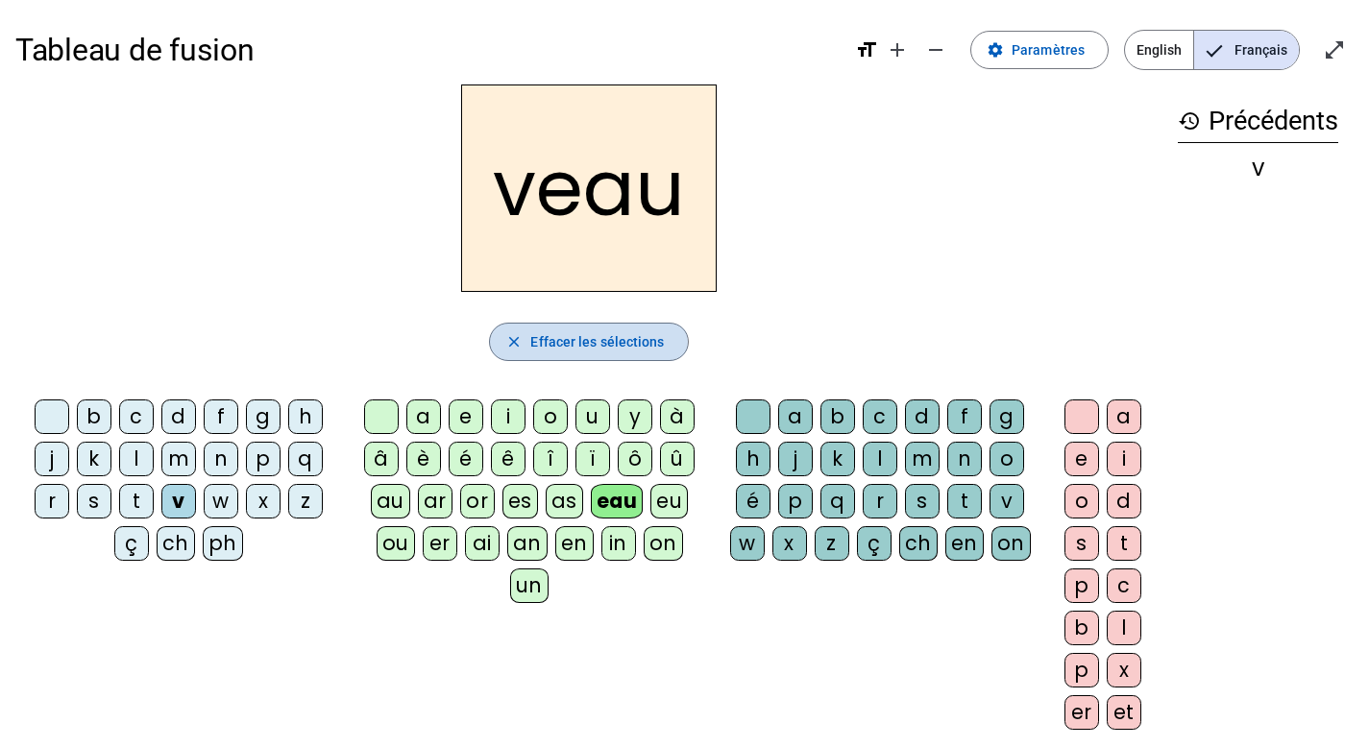
click at [571, 344] on span "Effacer les sélections" at bounding box center [597, 341] width 134 height 23
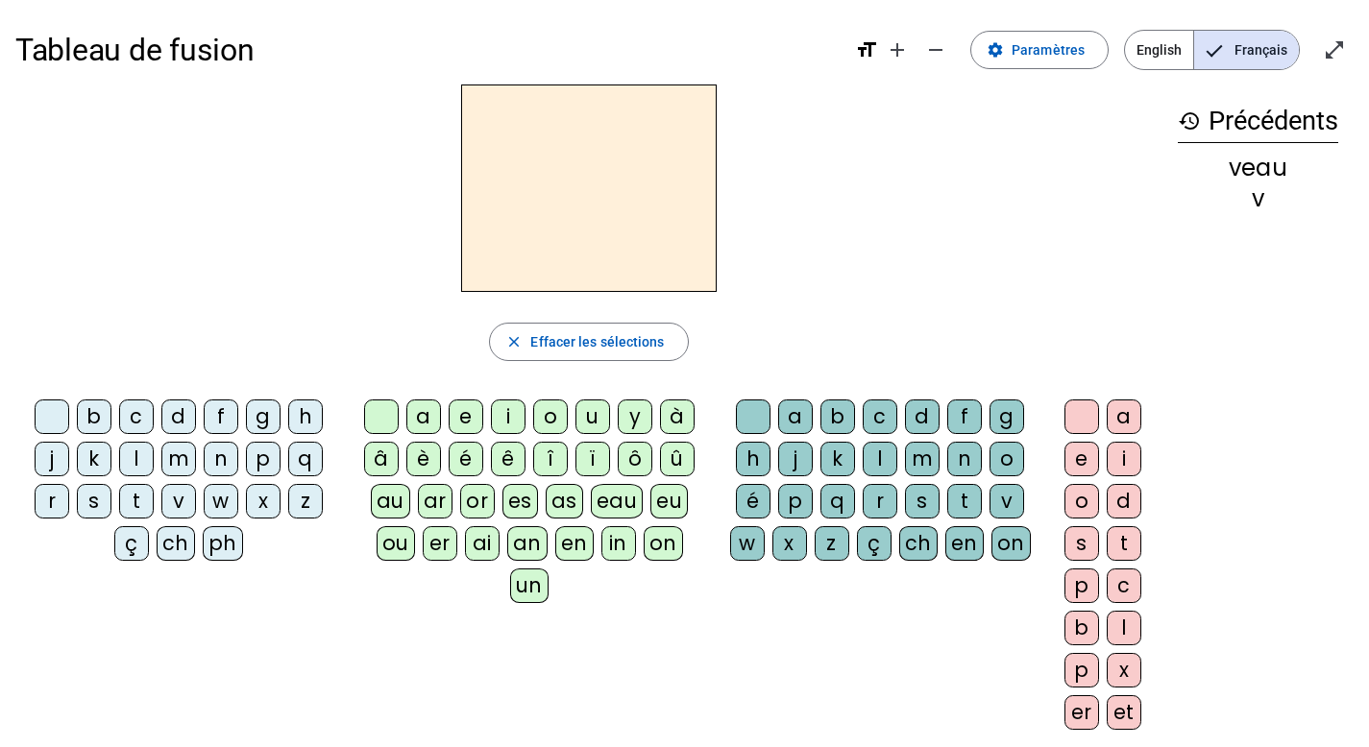
click at [468, 468] on div "é" at bounding box center [466, 459] width 35 height 35
click at [958, 507] on div "t" at bounding box center [964, 501] width 35 height 35
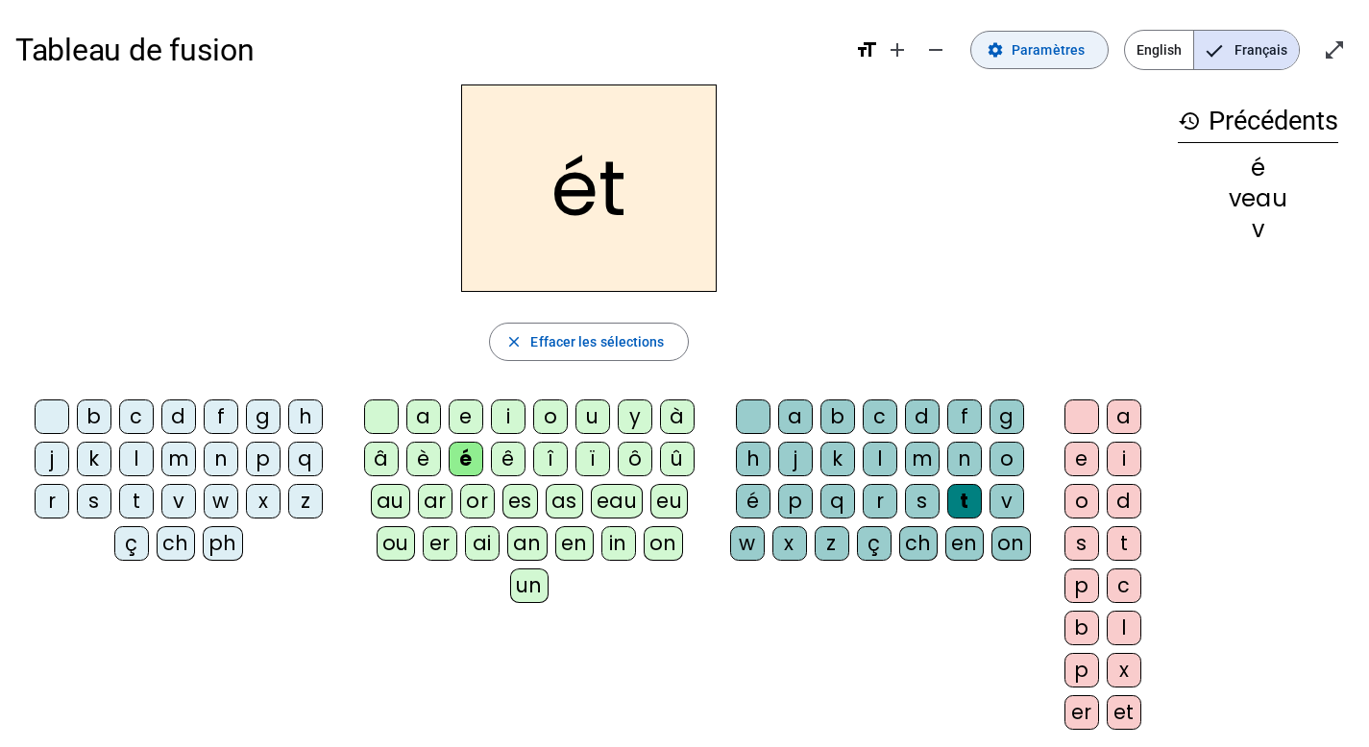
click at [1050, 69] on span at bounding box center [1039, 50] width 136 height 46
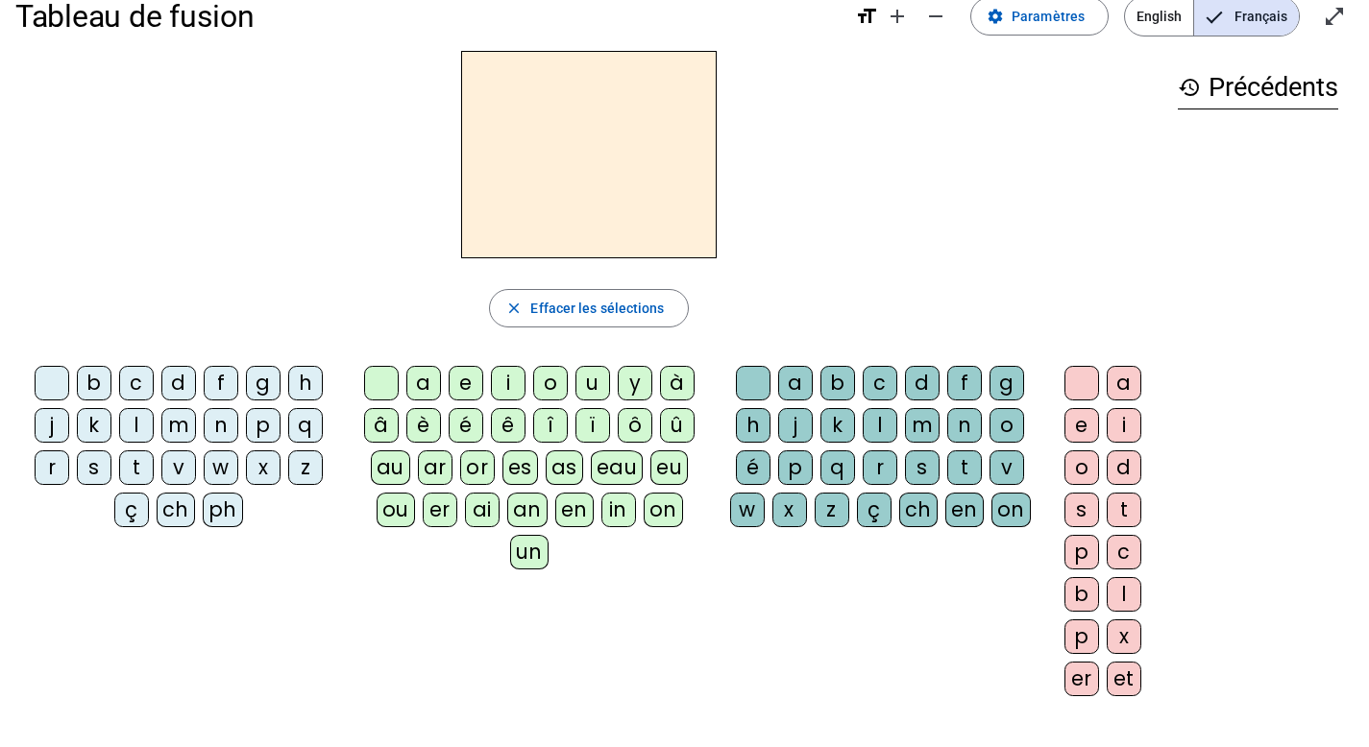
scroll to position [28, 0]
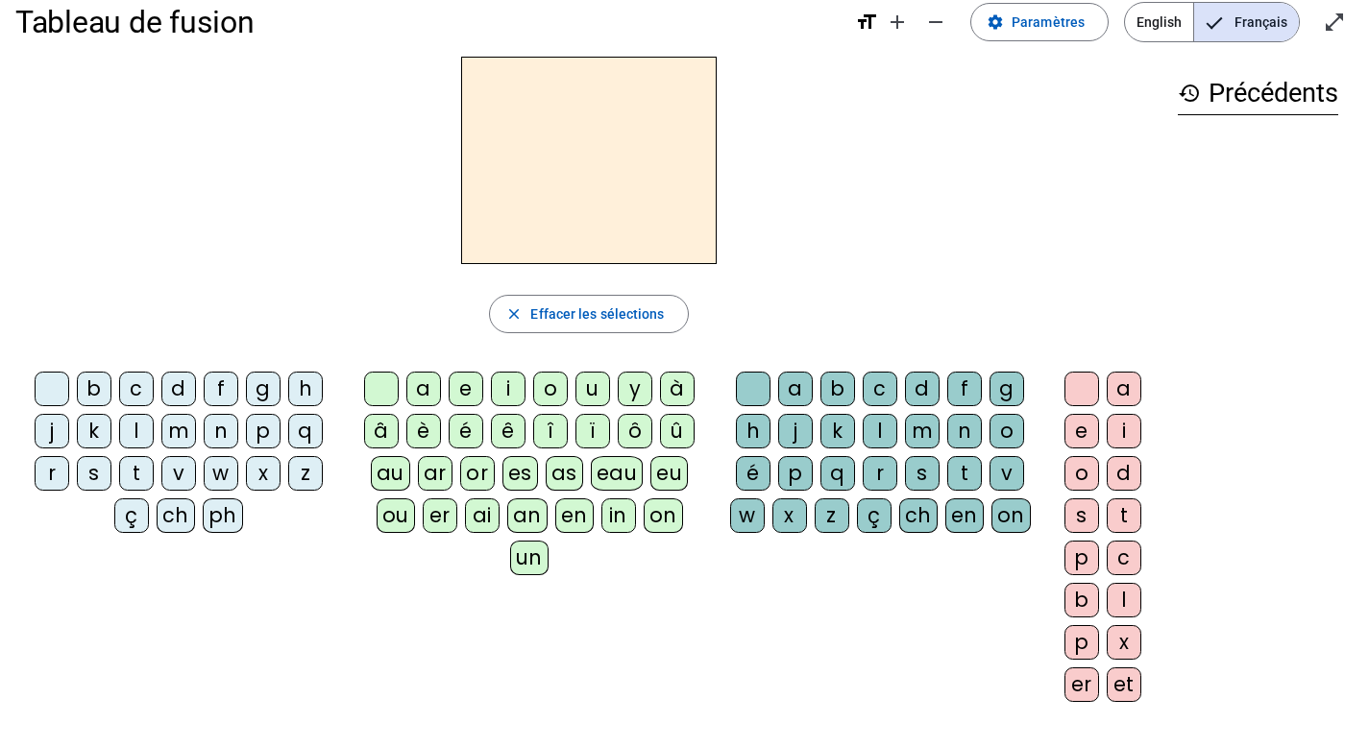
click at [385, 476] on div "au" at bounding box center [390, 473] width 39 height 35
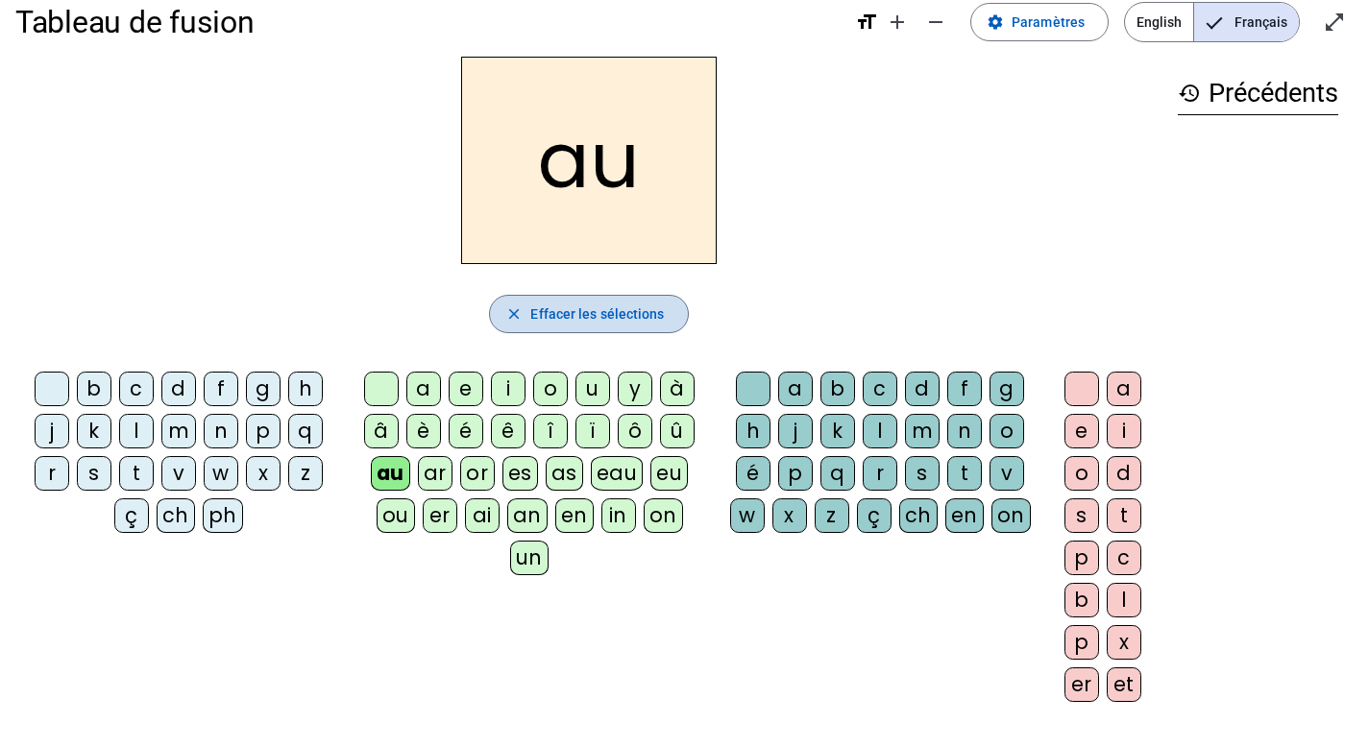
click at [622, 300] on span "button" at bounding box center [588, 314] width 197 height 46
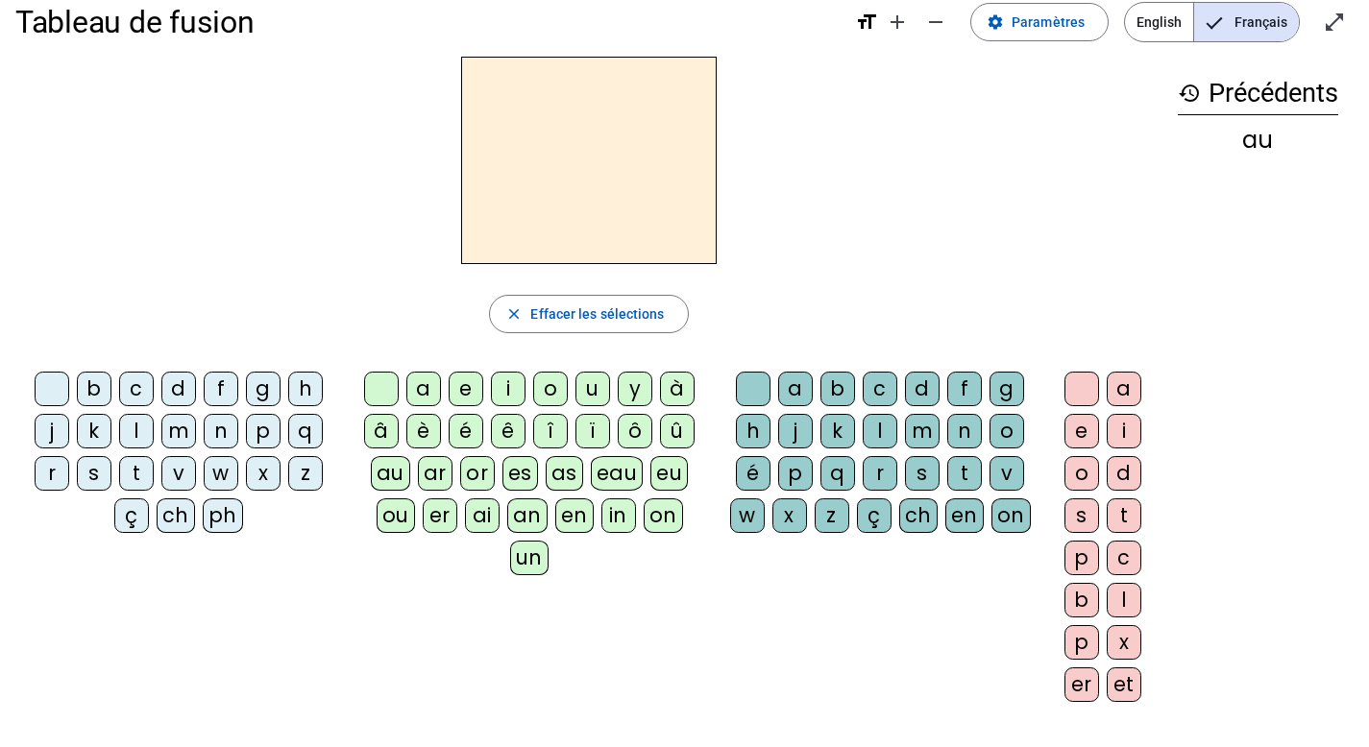
click at [616, 481] on div "eau" at bounding box center [617, 473] width 53 height 35
click at [258, 446] on div "p" at bounding box center [263, 431] width 35 height 35
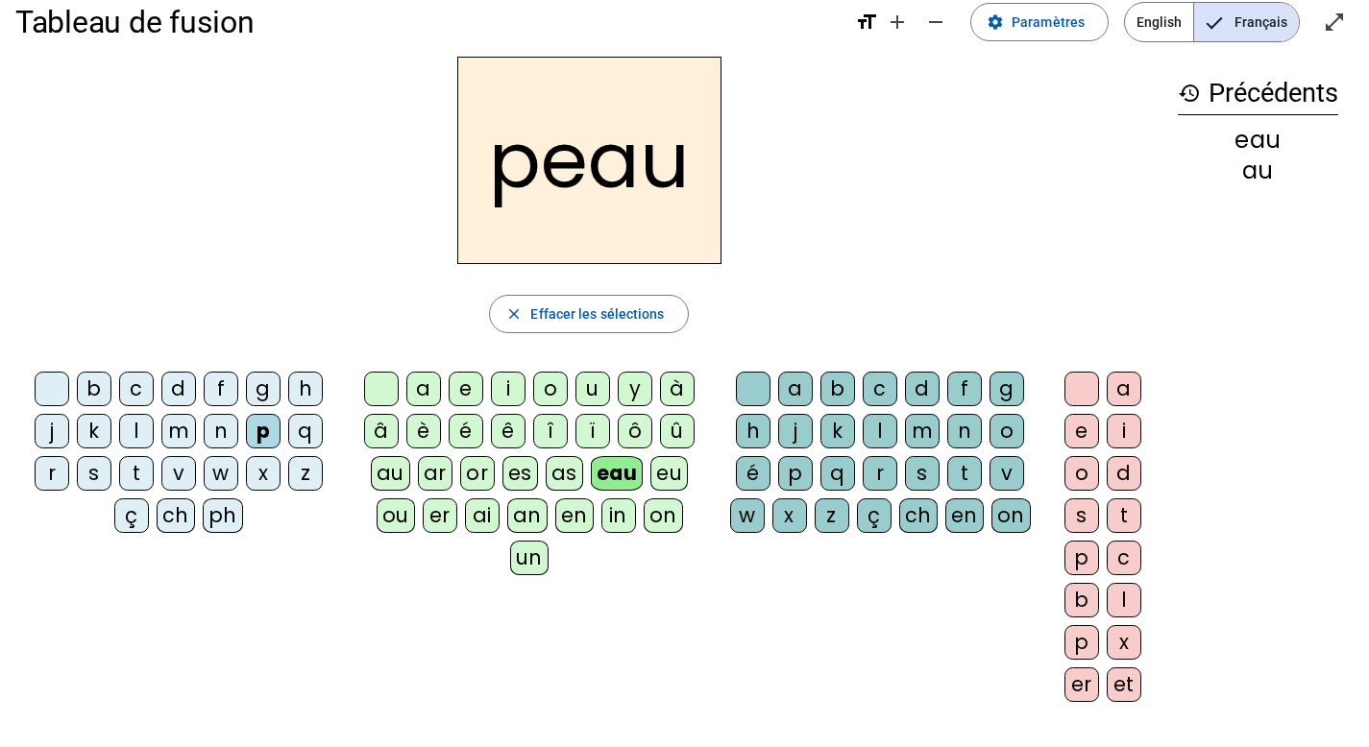
click at [92, 397] on div "b" at bounding box center [94, 389] width 35 height 35
click at [110, 473] on div "s" at bounding box center [94, 473] width 35 height 35
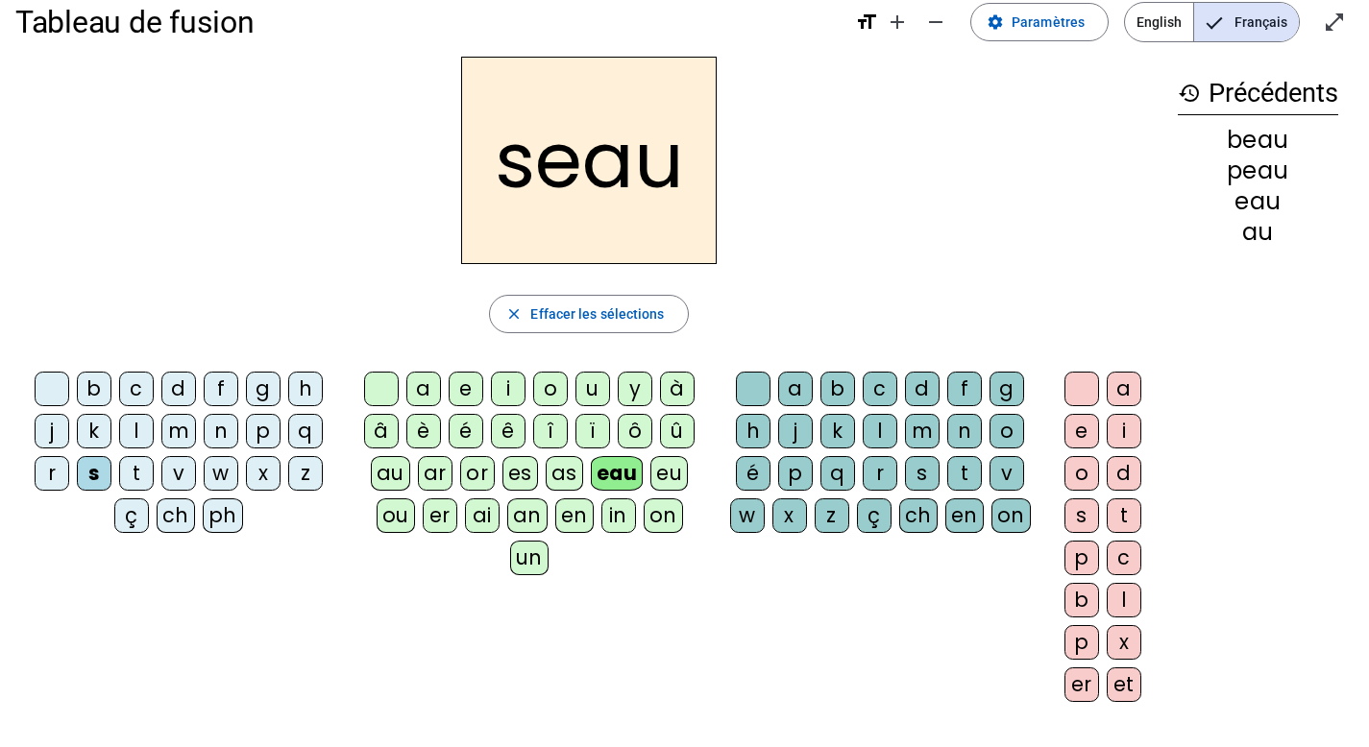
click at [173, 470] on div "v" at bounding box center [178, 473] width 35 height 35
click at [397, 483] on div "au" at bounding box center [390, 473] width 39 height 35
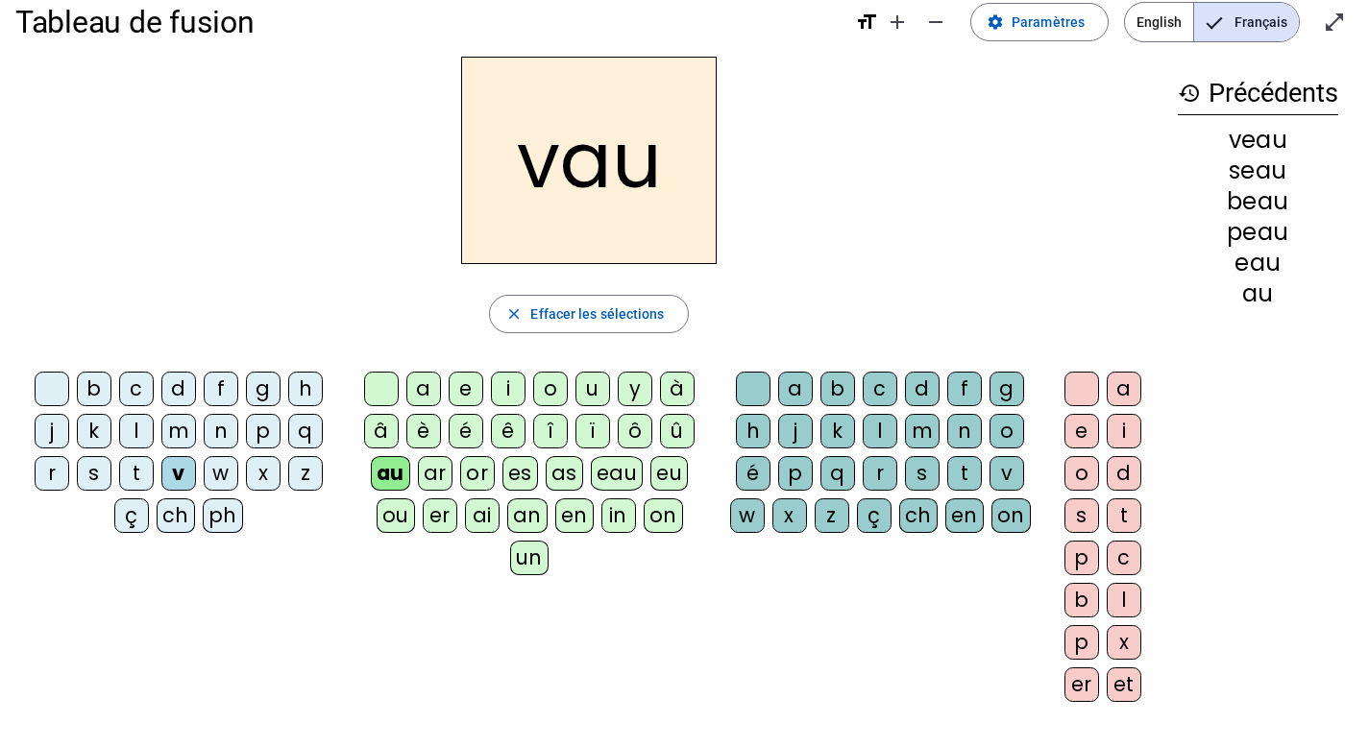
click at [635, 474] on div "eau" at bounding box center [617, 473] width 53 height 35
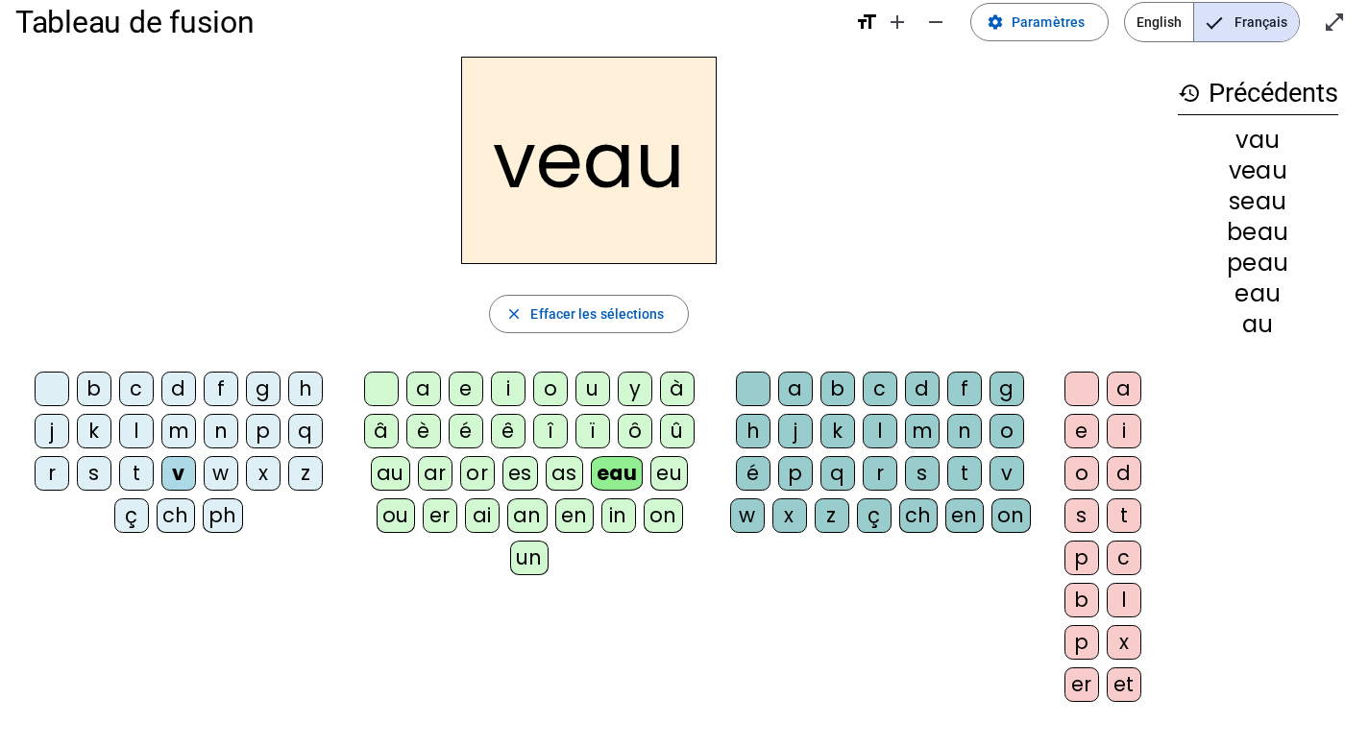
click at [178, 467] on div "v" at bounding box center [178, 473] width 35 height 35
click at [547, 306] on span "Effacer les sélections" at bounding box center [597, 314] width 134 height 23
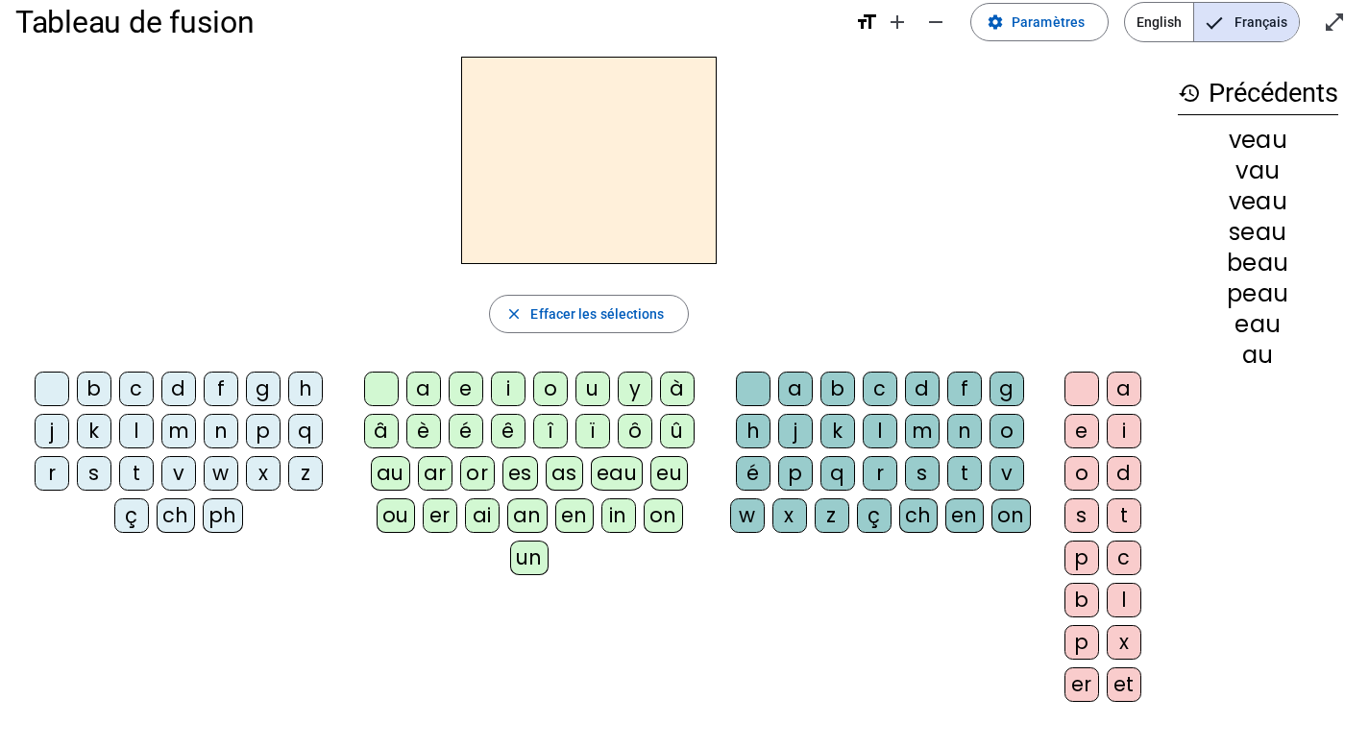
click at [1369, 434] on html "Tableau de fusion format_size add remove settings Paramètres English Français o…" at bounding box center [684, 345] width 1369 height 747
